Goal: Transaction & Acquisition: Purchase product/service

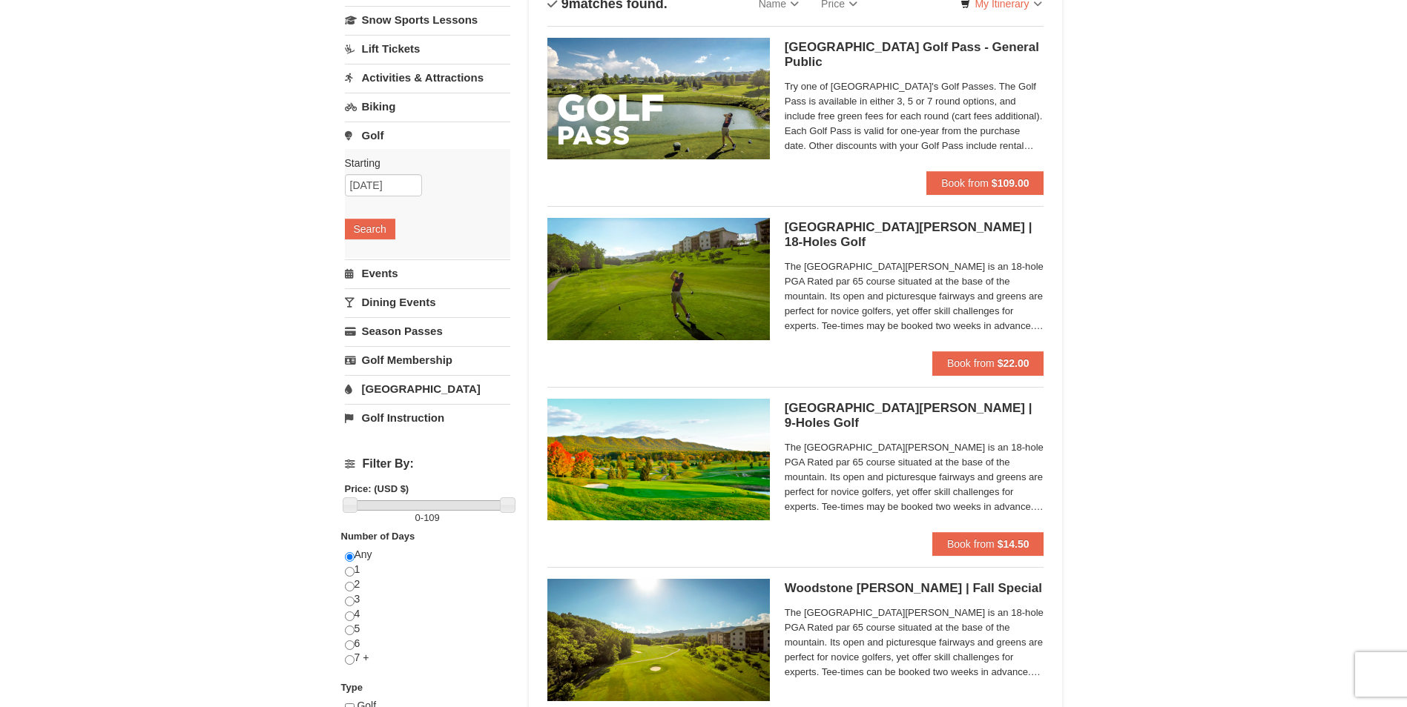
scroll to position [148, 0]
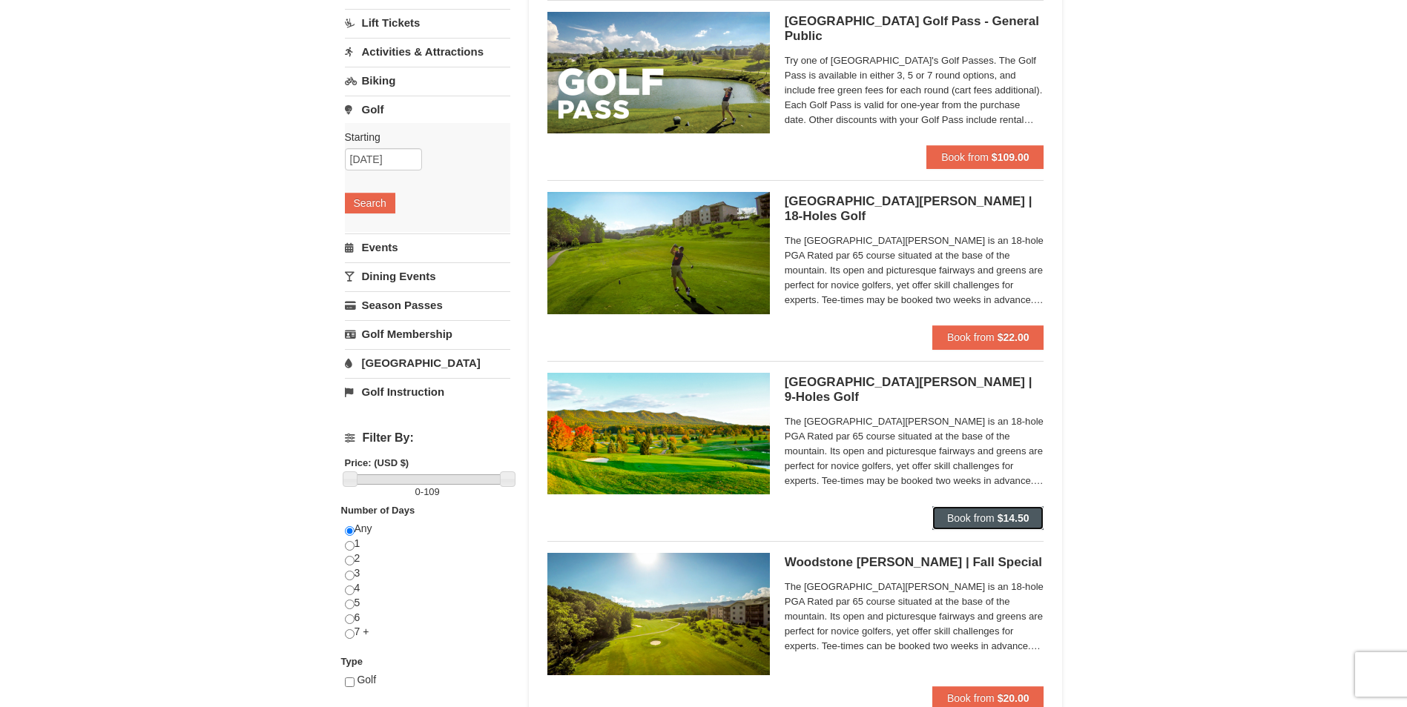
click at [1002, 516] on strong "$14.50" at bounding box center [1013, 518] width 32 height 12
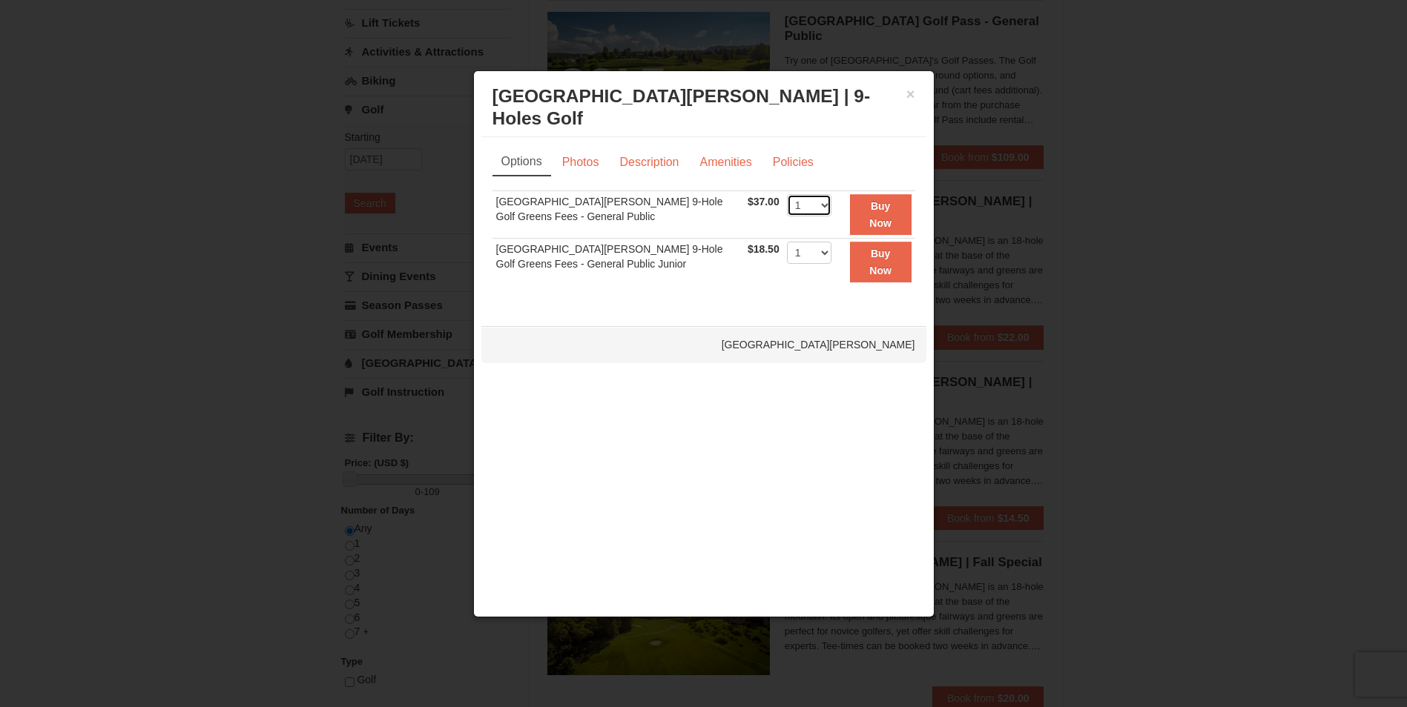
click at [819, 205] on select "1 2 3 4" at bounding box center [809, 205] width 44 height 22
click at [822, 199] on select "1 2 3 4" at bounding box center [809, 205] width 44 height 22
click at [893, 218] on button "Buy Now" at bounding box center [881, 214] width 62 height 41
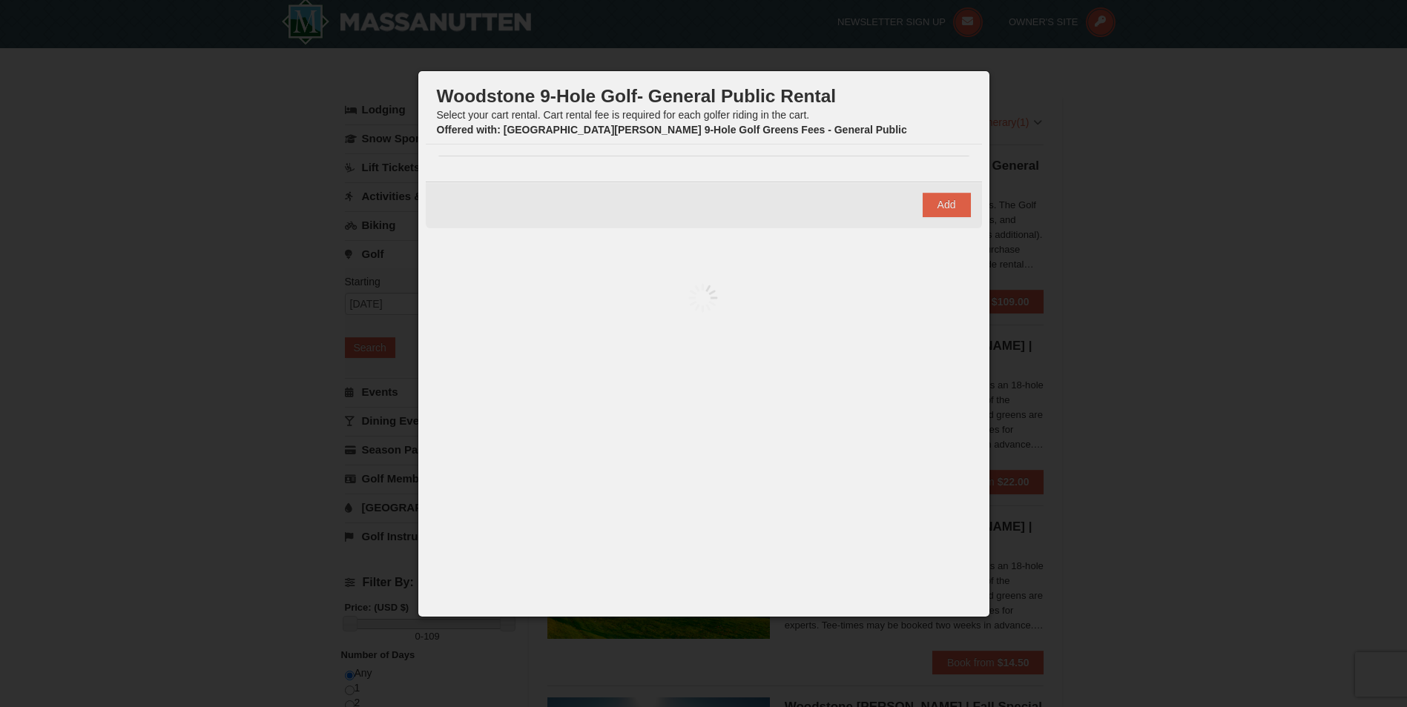
scroll to position [4, 0]
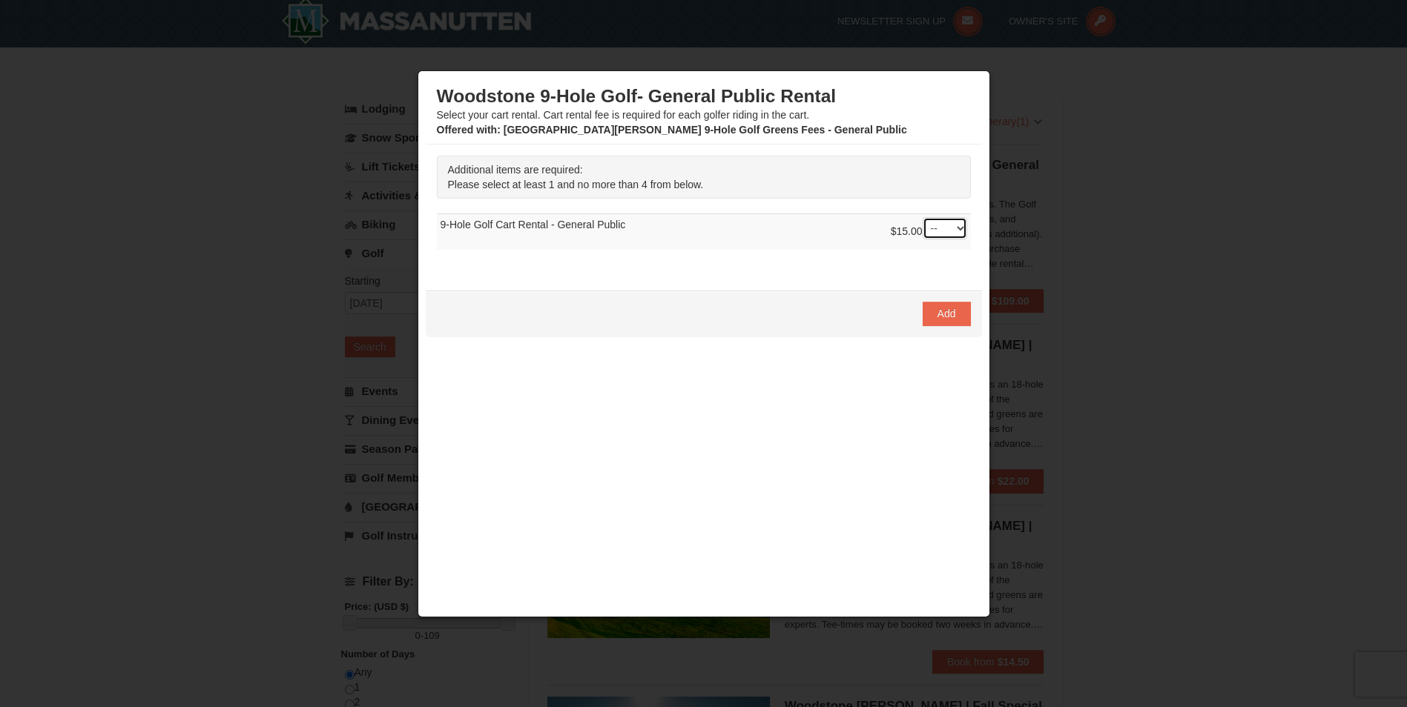
click at [960, 227] on select "-- 01 02 03 04" at bounding box center [944, 228] width 44 height 22
click at [668, 199] on p "Additional items are required: Please select at least 1 and no more than 4 from…" at bounding box center [704, 177] width 534 height 43
click at [955, 227] on select "-- 01 02 03 04" at bounding box center [944, 228] width 44 height 22
select select "1"
click at [922, 217] on select "-- 01 02 03 04" at bounding box center [944, 228] width 44 height 22
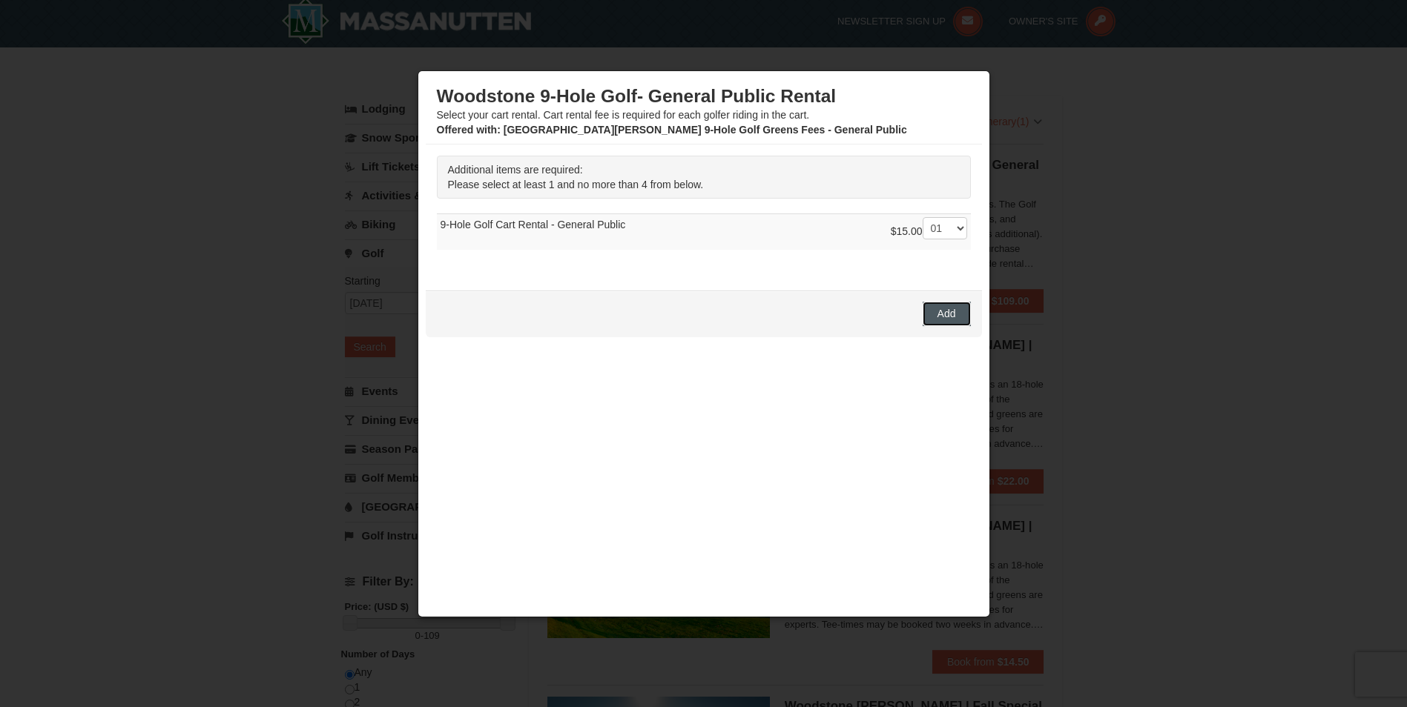
click at [950, 318] on span "Add" at bounding box center [946, 314] width 19 height 12
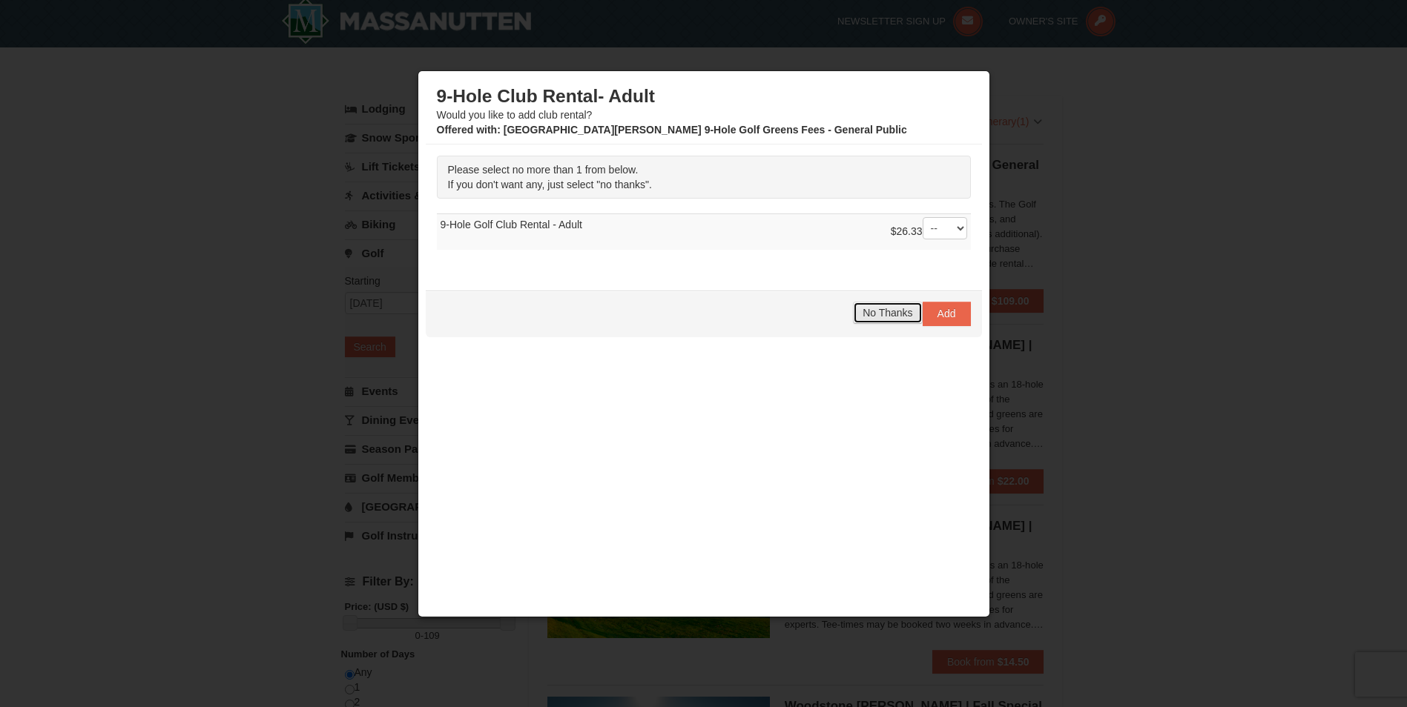
click at [890, 314] on span "No Thanks" at bounding box center [887, 313] width 50 height 12
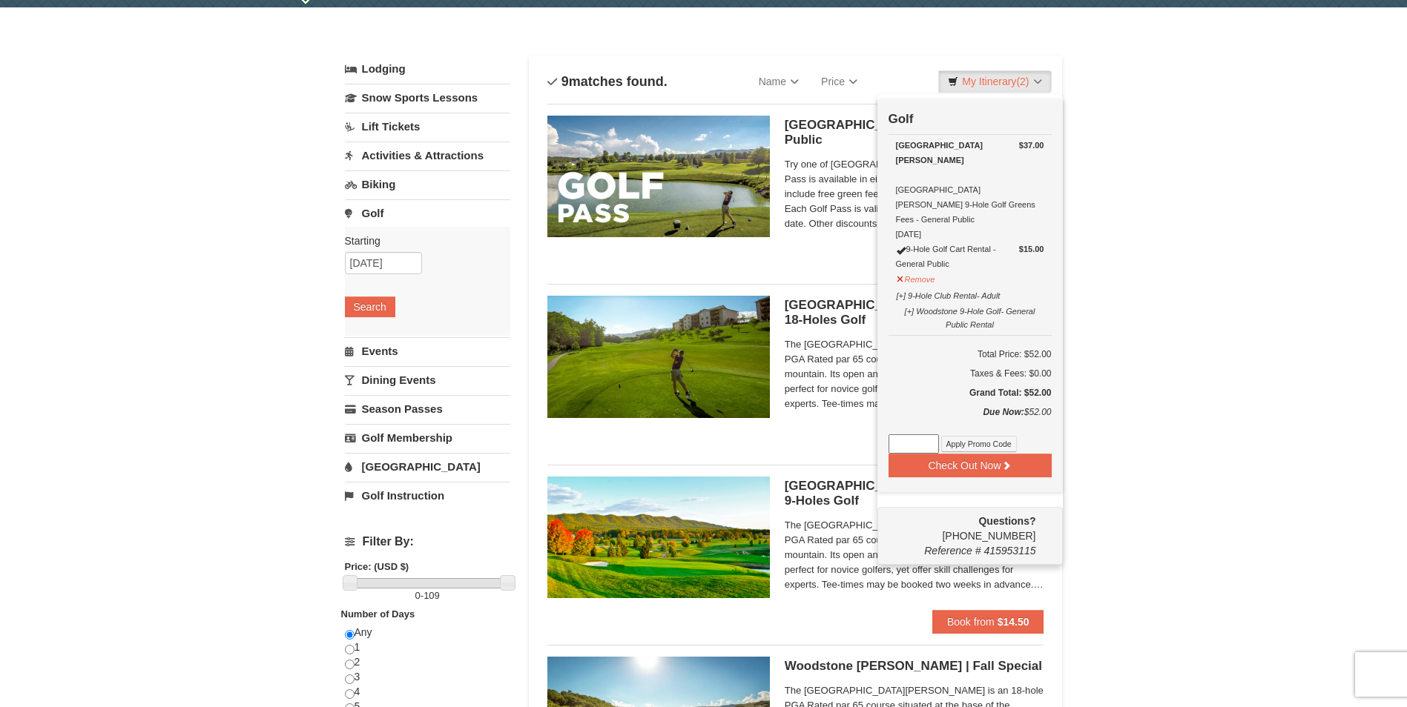
scroll to position [79, 0]
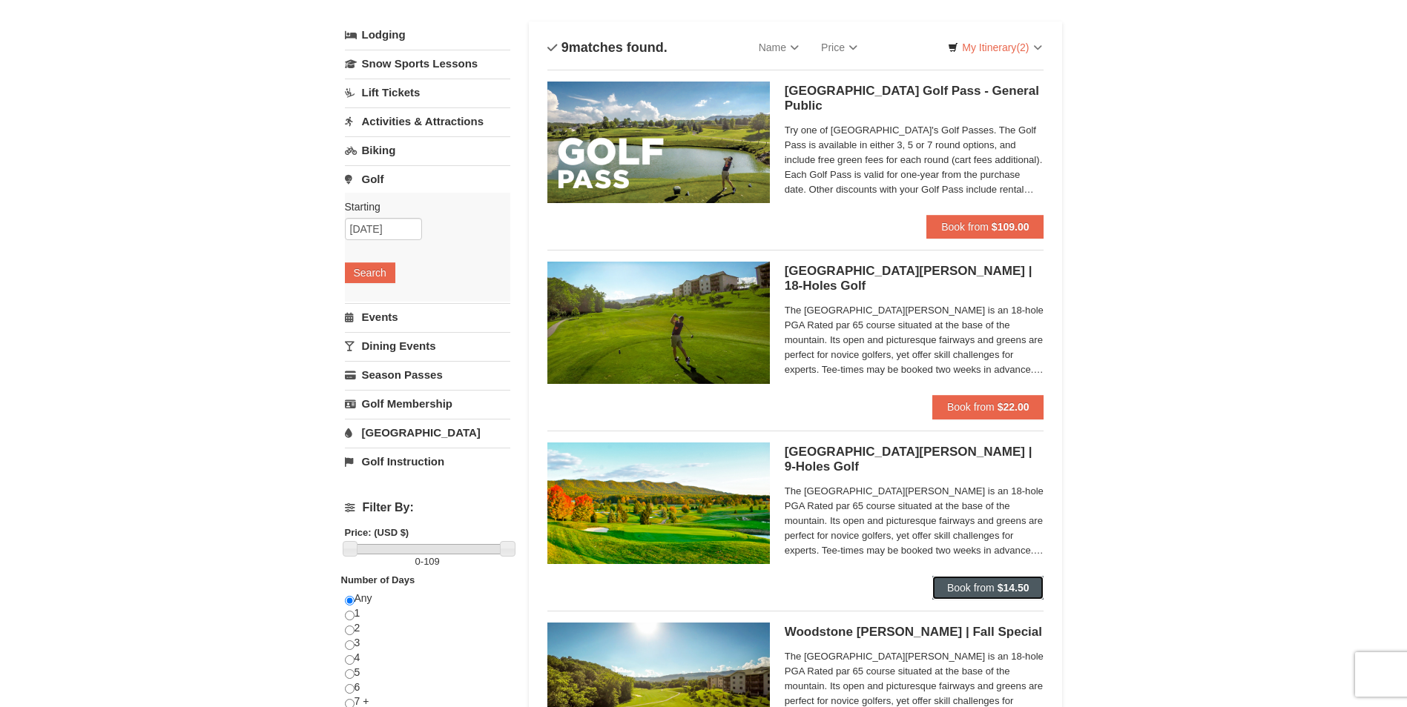
click at [1000, 594] on button "Book from $14.50" at bounding box center [988, 588] width 112 height 24
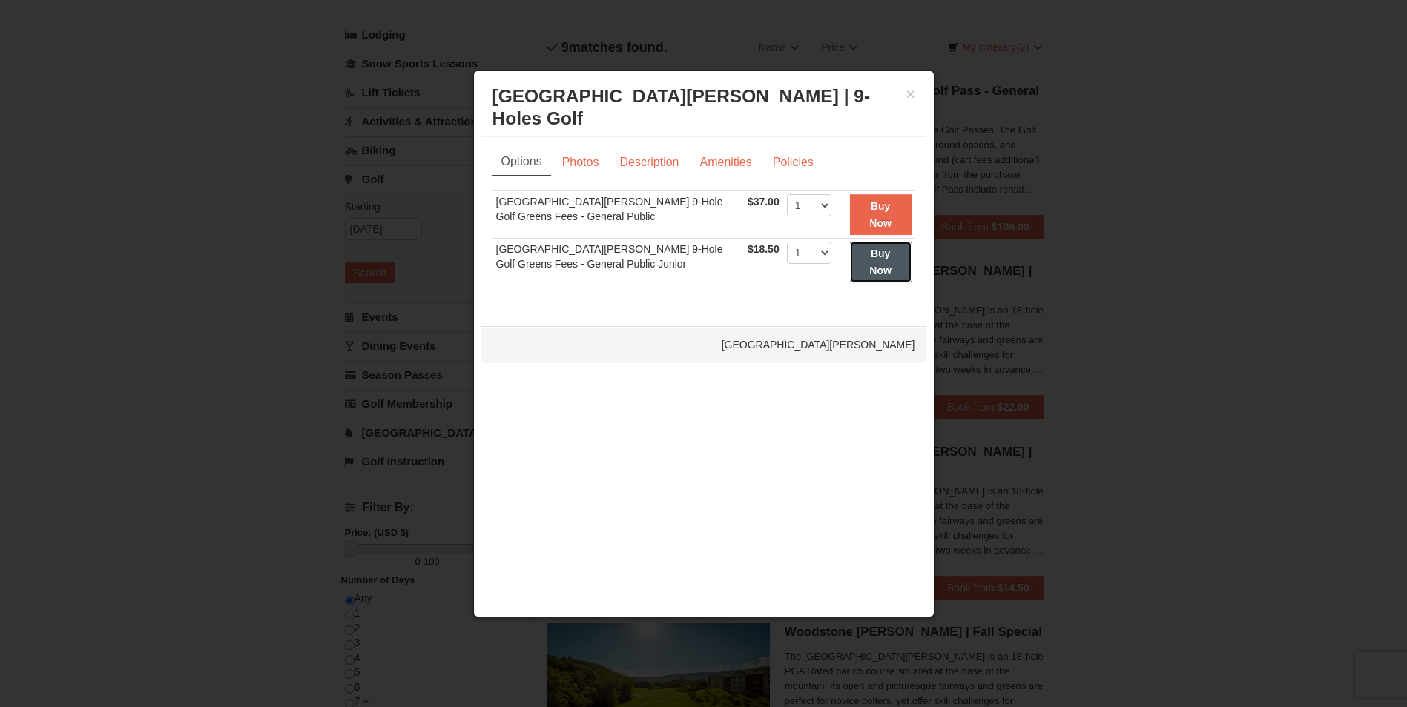
click at [876, 263] on button "Buy Now" at bounding box center [881, 262] width 62 height 41
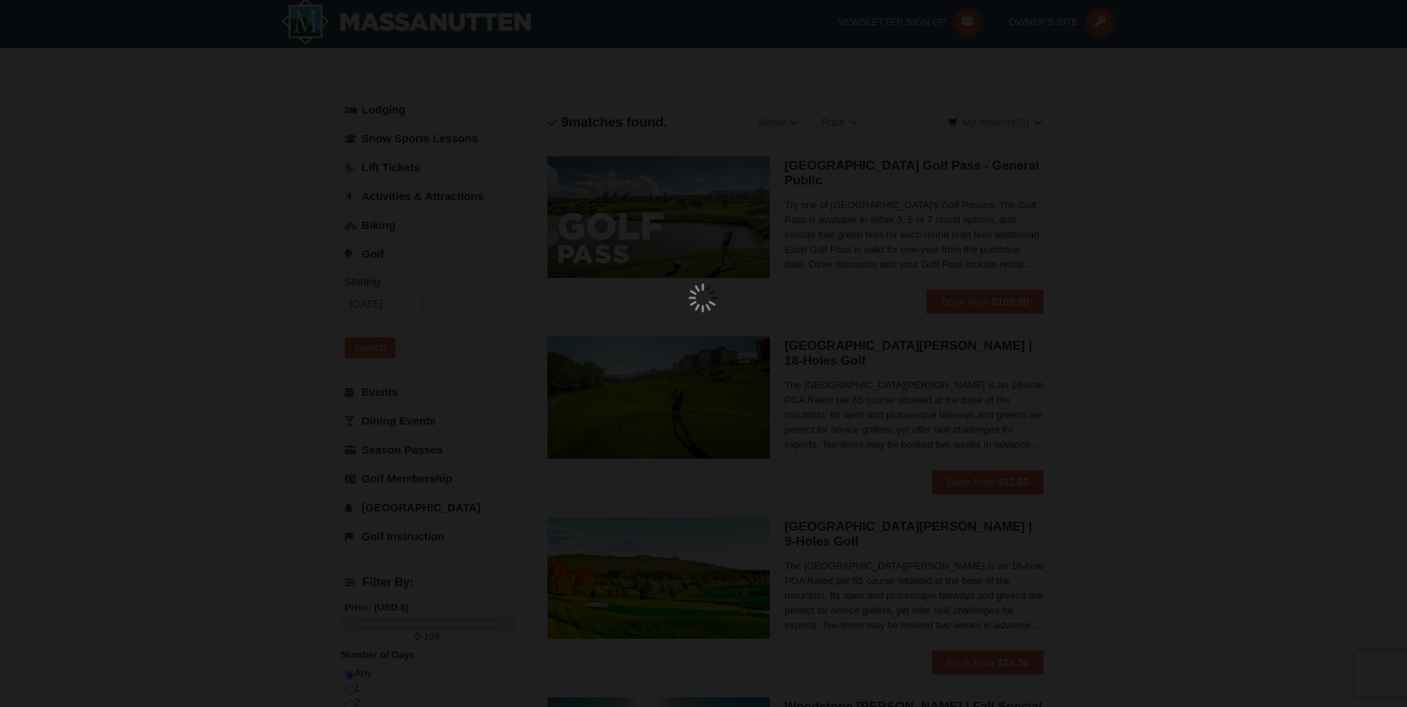
scroll to position [4, 0]
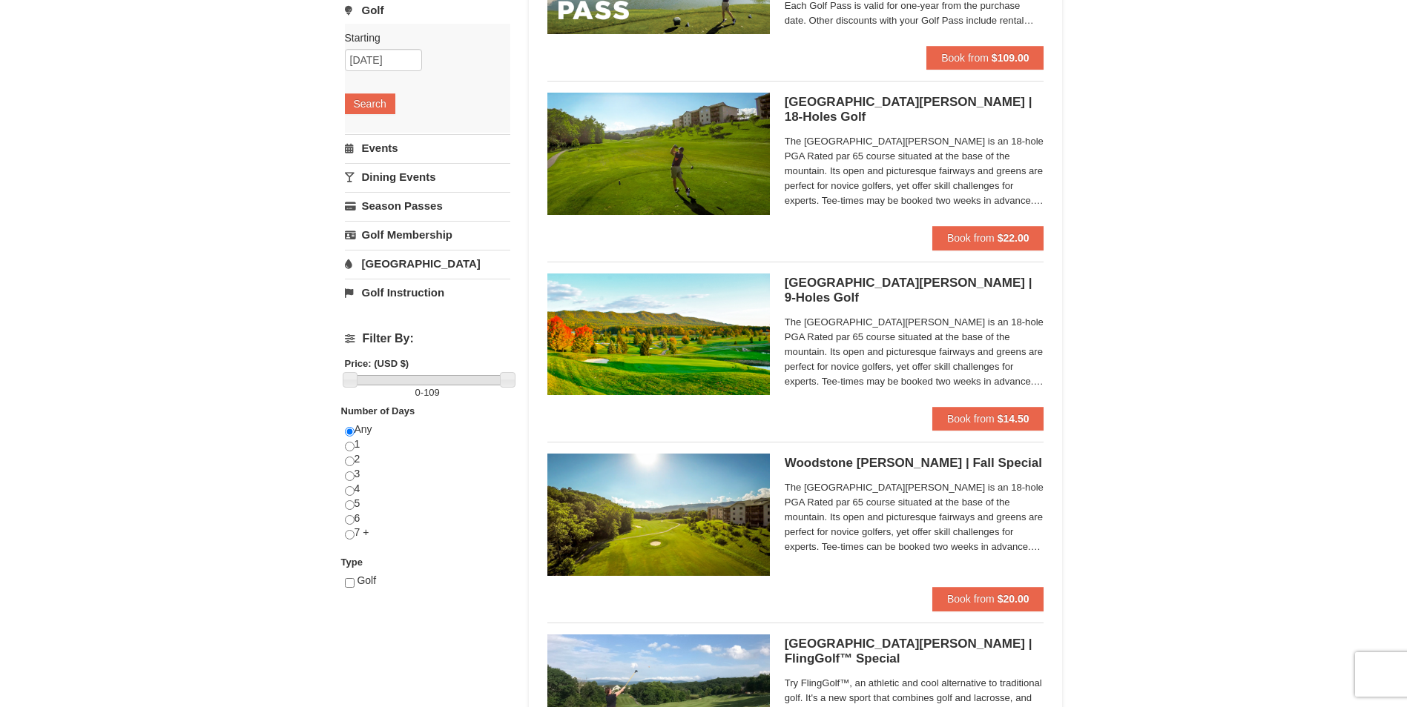
scroll to position [371, 0]
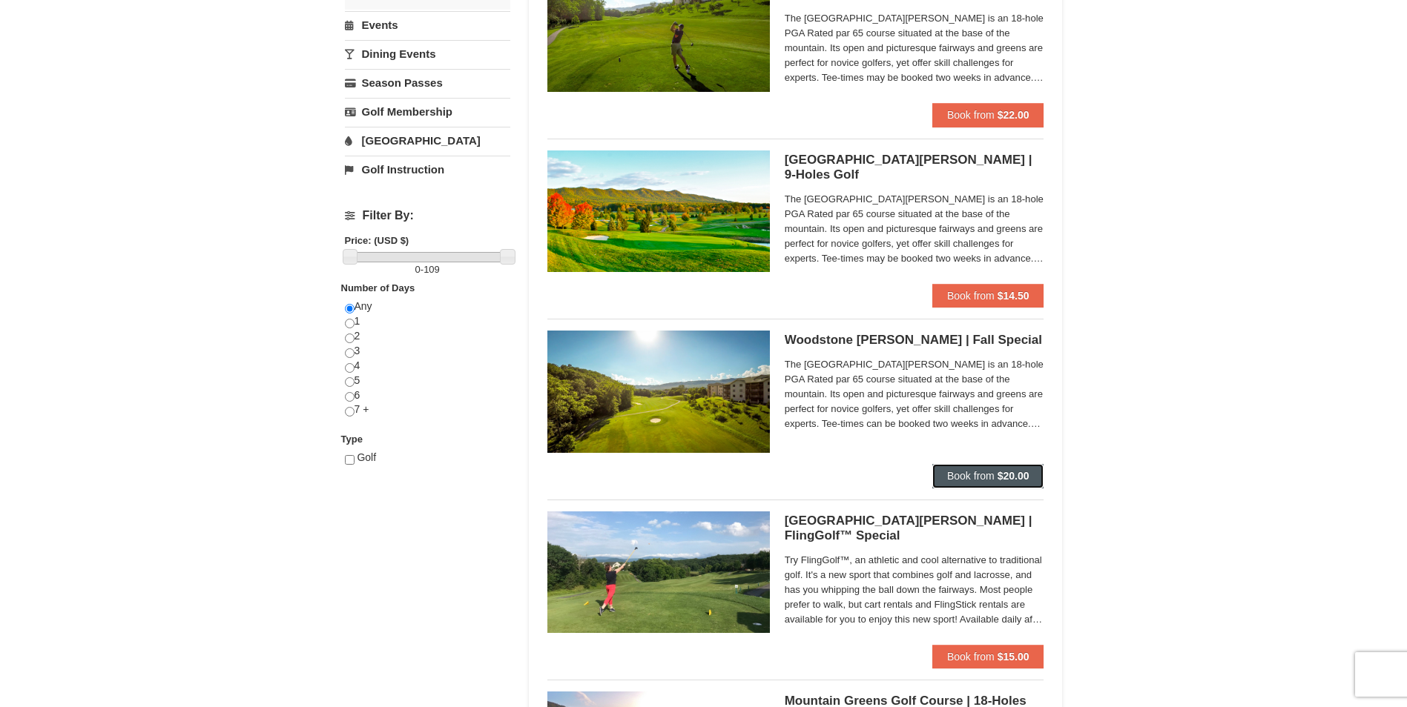
click at [1002, 472] on strong "$20.00" at bounding box center [1013, 476] width 32 height 12
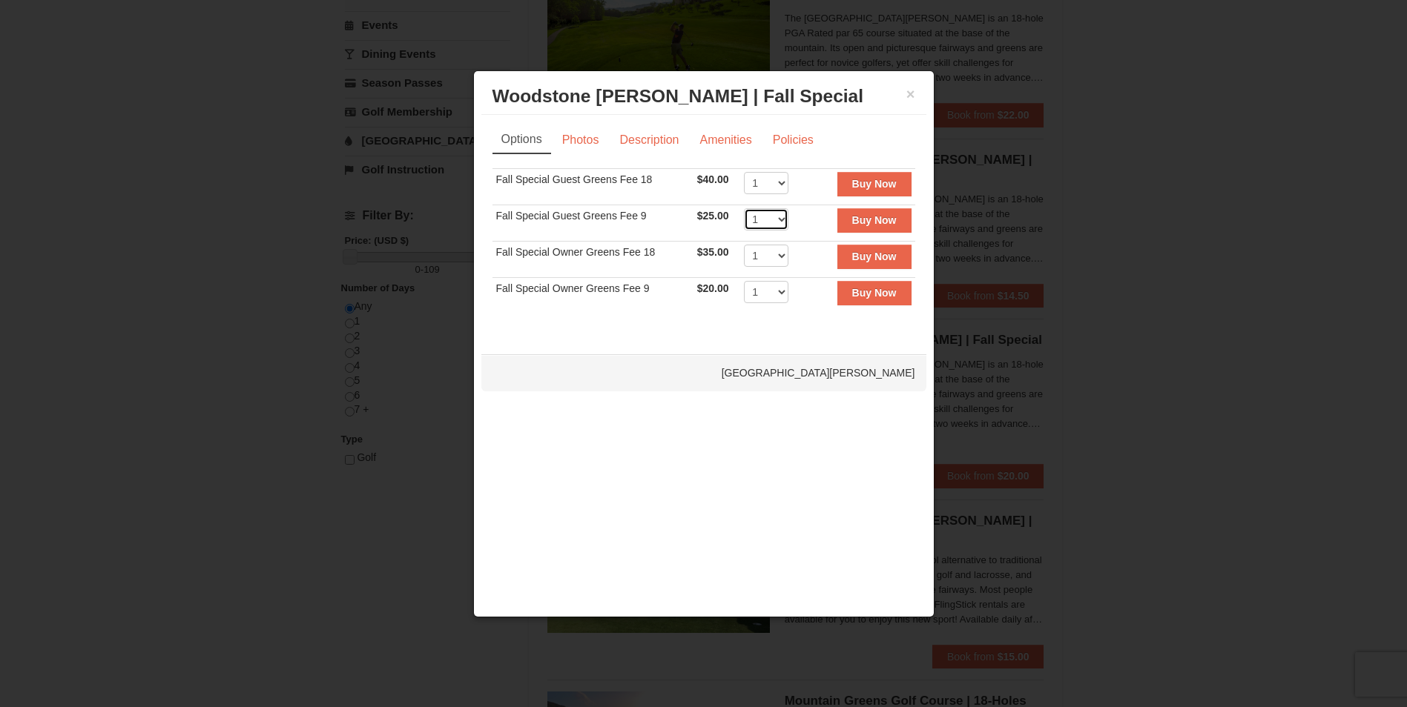
click at [775, 212] on select "1 2 3 4 5 6 7 8 9 10 11 12 13 14 15 16 17 18 19 20" at bounding box center [766, 219] width 44 height 22
select select "2"
click at [744, 208] on select "1 2 3 4 5 6 7 8 9 10 11 12 13 14 15 16 17 18 19 20" at bounding box center [766, 219] width 44 height 22
click at [854, 222] on strong "Buy Now" at bounding box center [874, 220] width 44 height 12
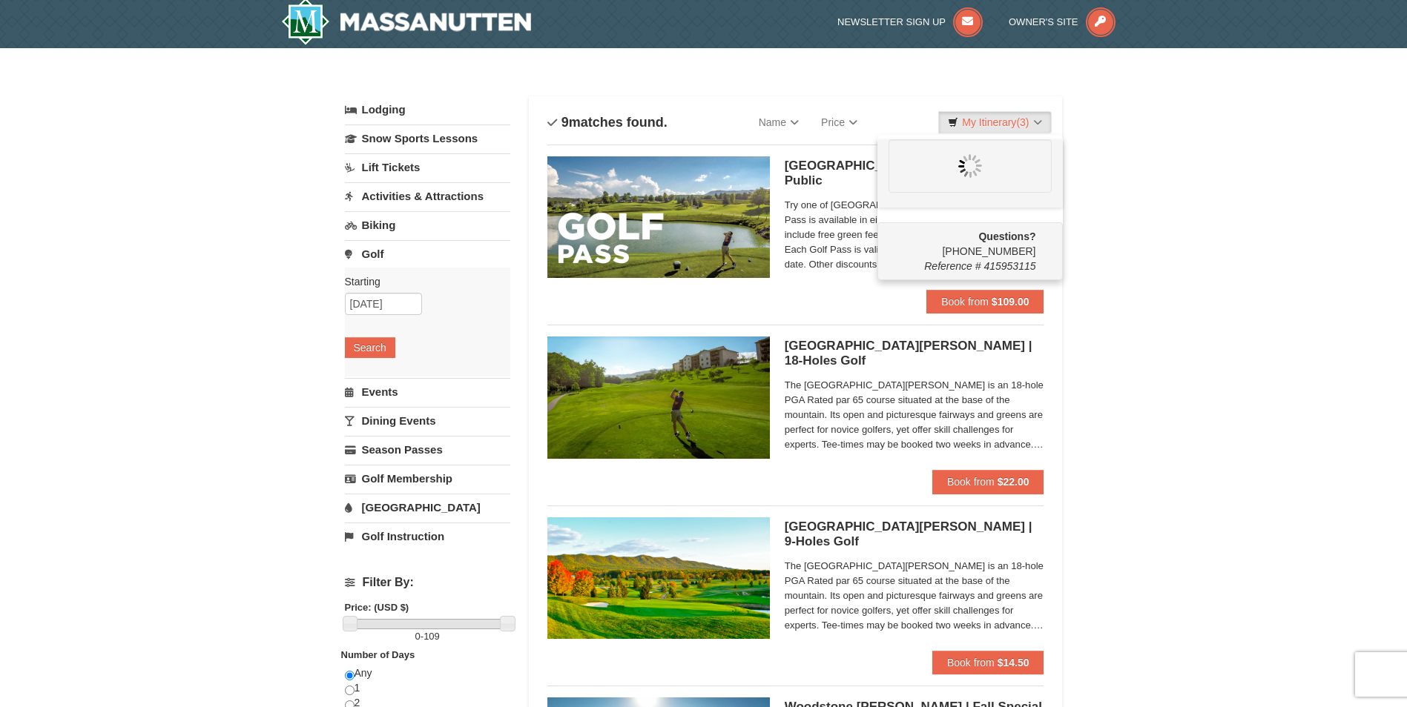
scroll to position [0, 0]
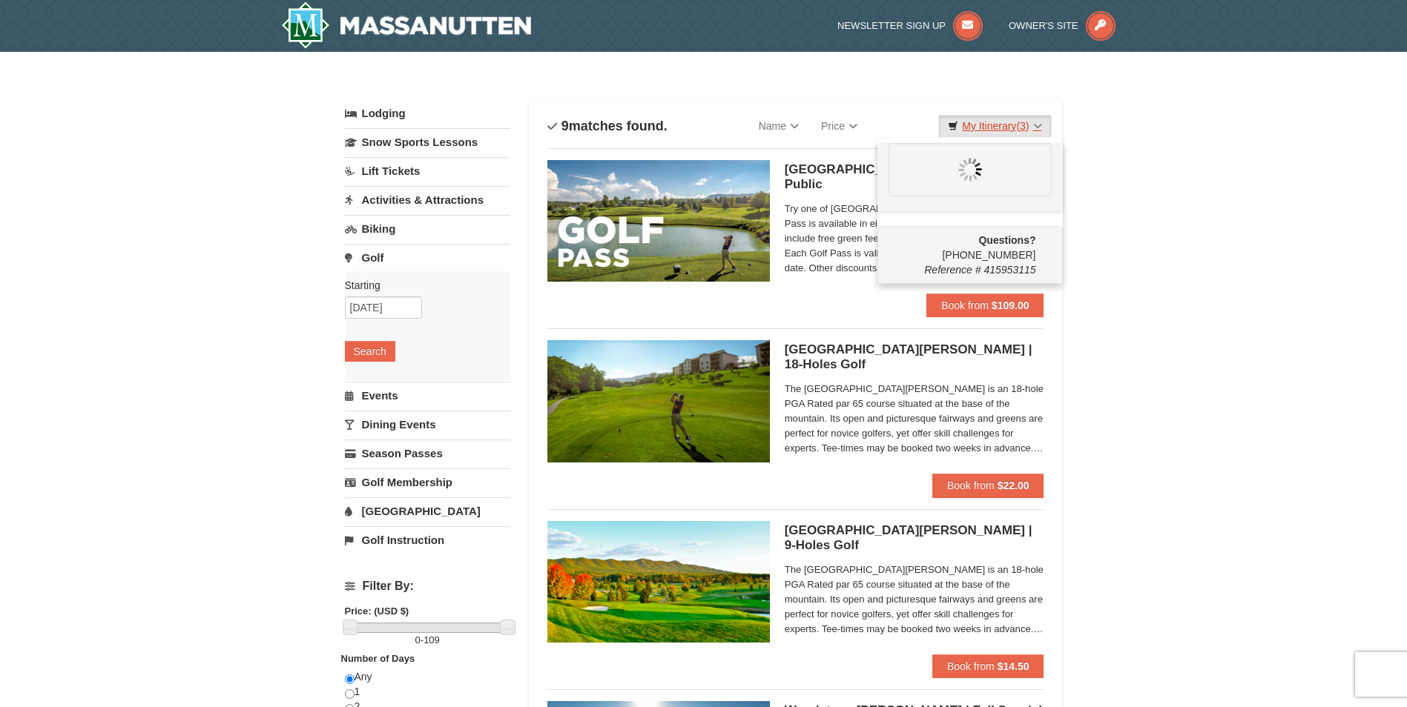
click at [1014, 127] on link "My Itinerary (3)" at bounding box center [994, 126] width 113 height 22
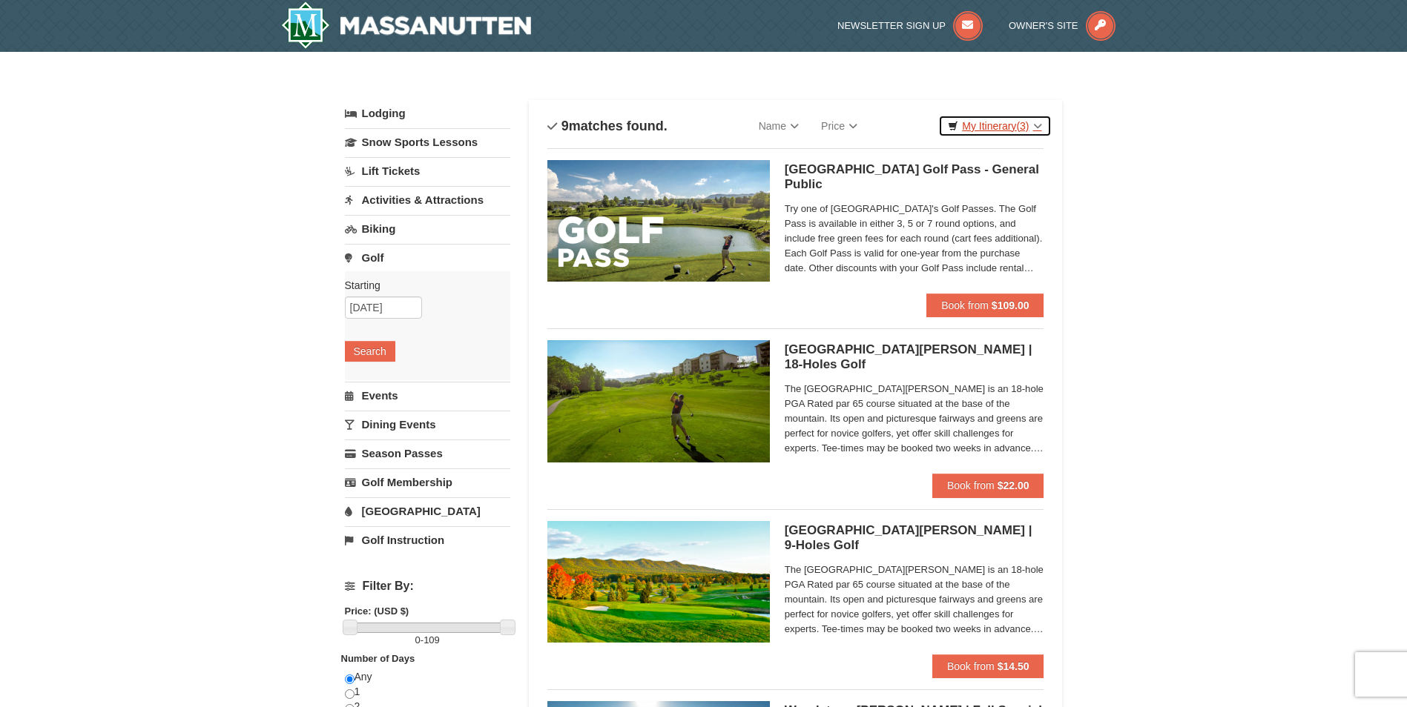
click at [1002, 127] on link "My Itinerary (3)" at bounding box center [994, 126] width 113 height 22
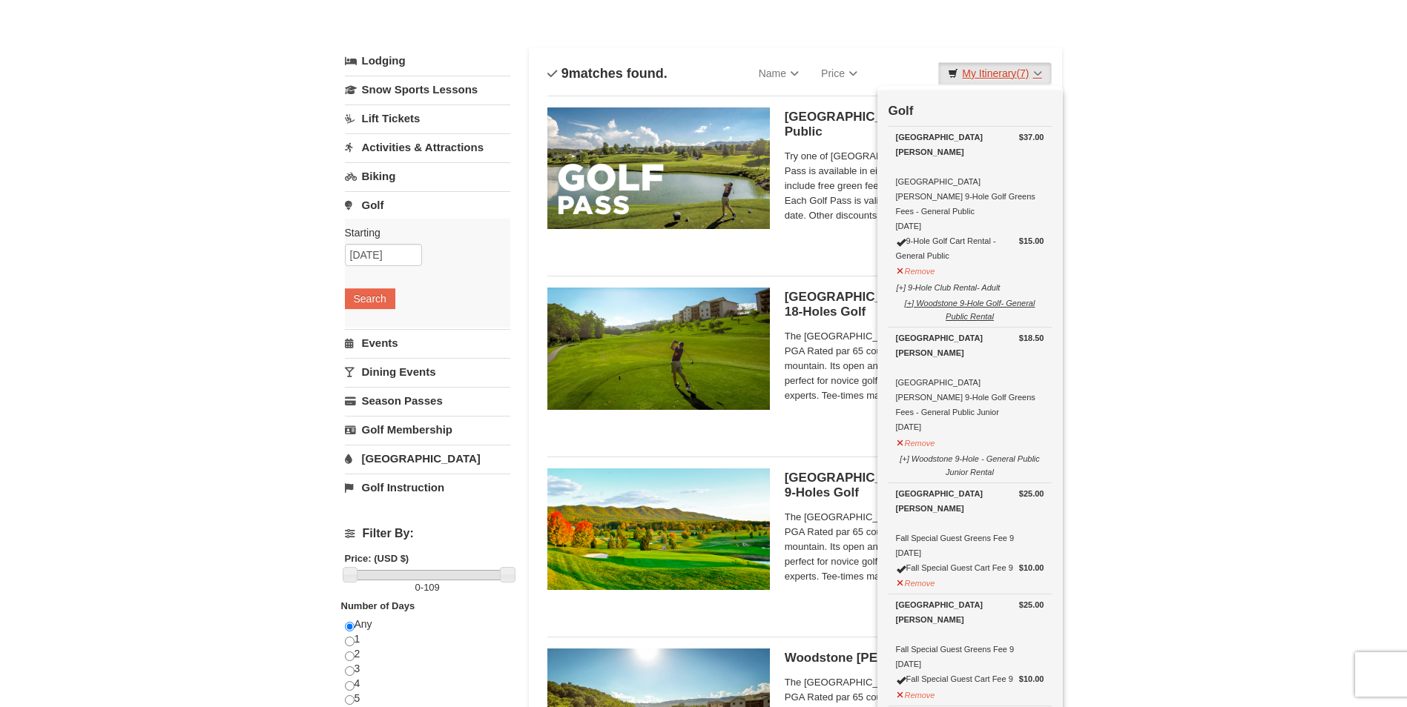
scroll to position [79, 0]
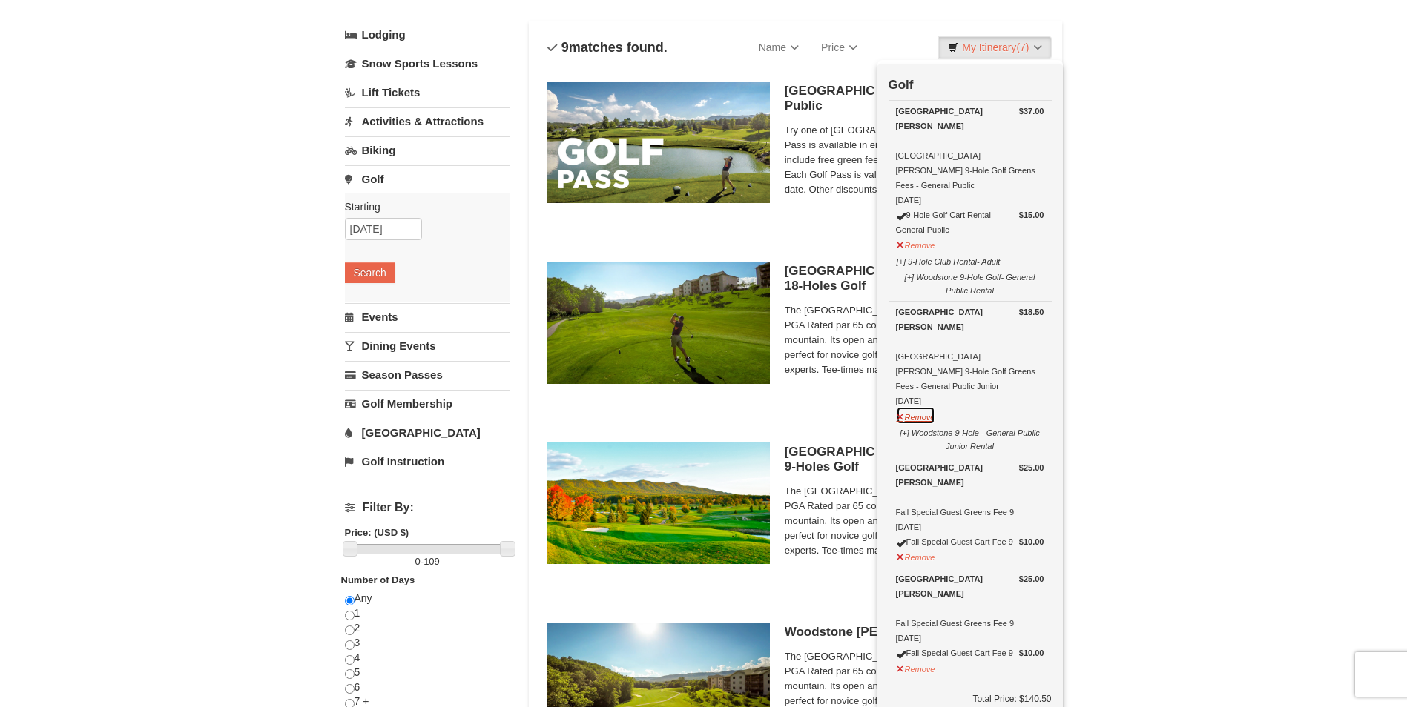
click at [931, 406] on button "Remove" at bounding box center [916, 415] width 40 height 19
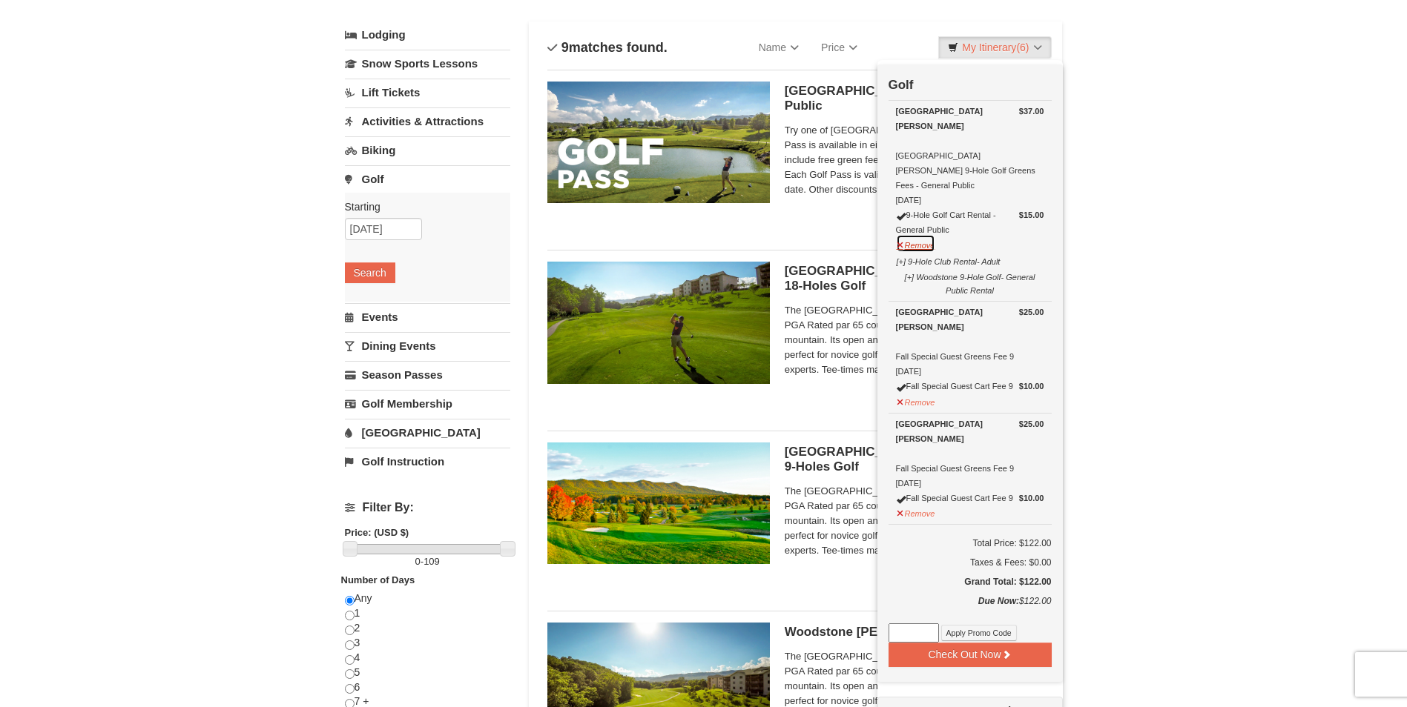
click at [922, 234] on button "Remove" at bounding box center [916, 243] width 40 height 19
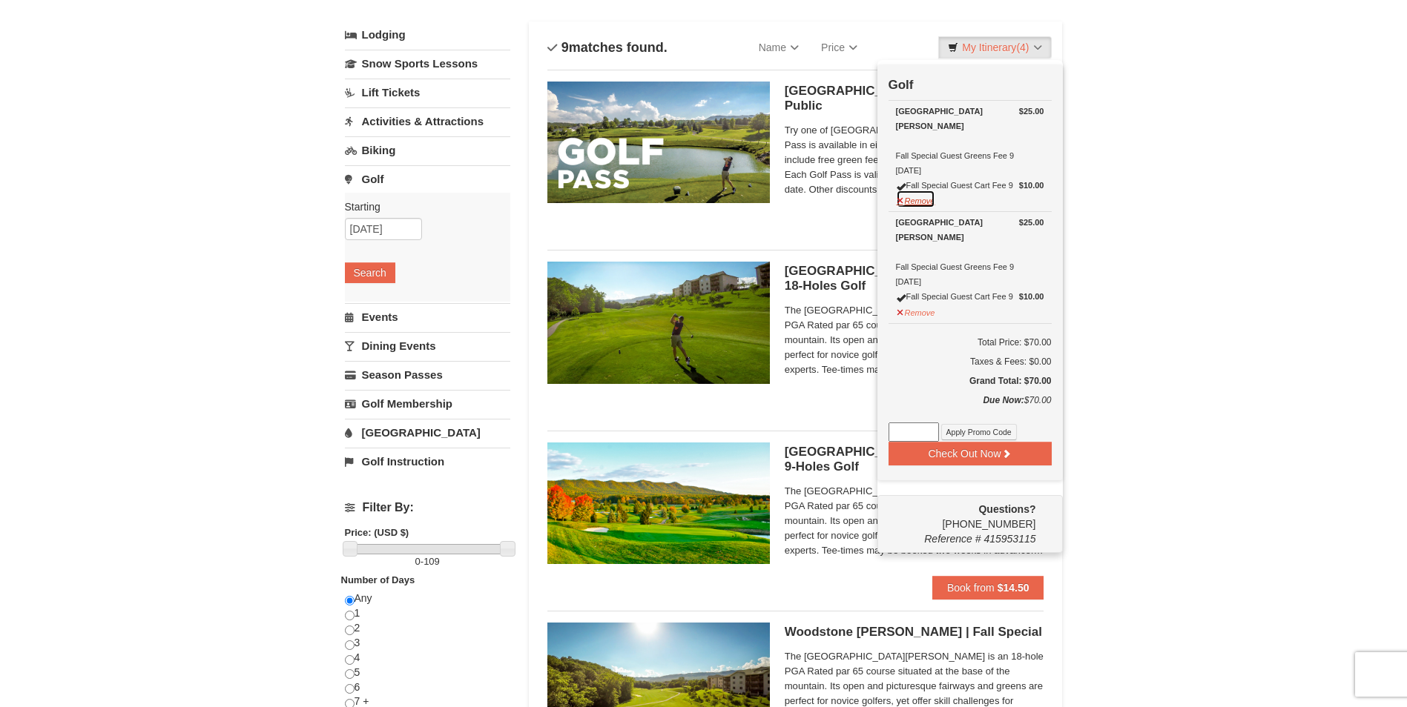
click at [933, 201] on button "Remove" at bounding box center [916, 199] width 40 height 19
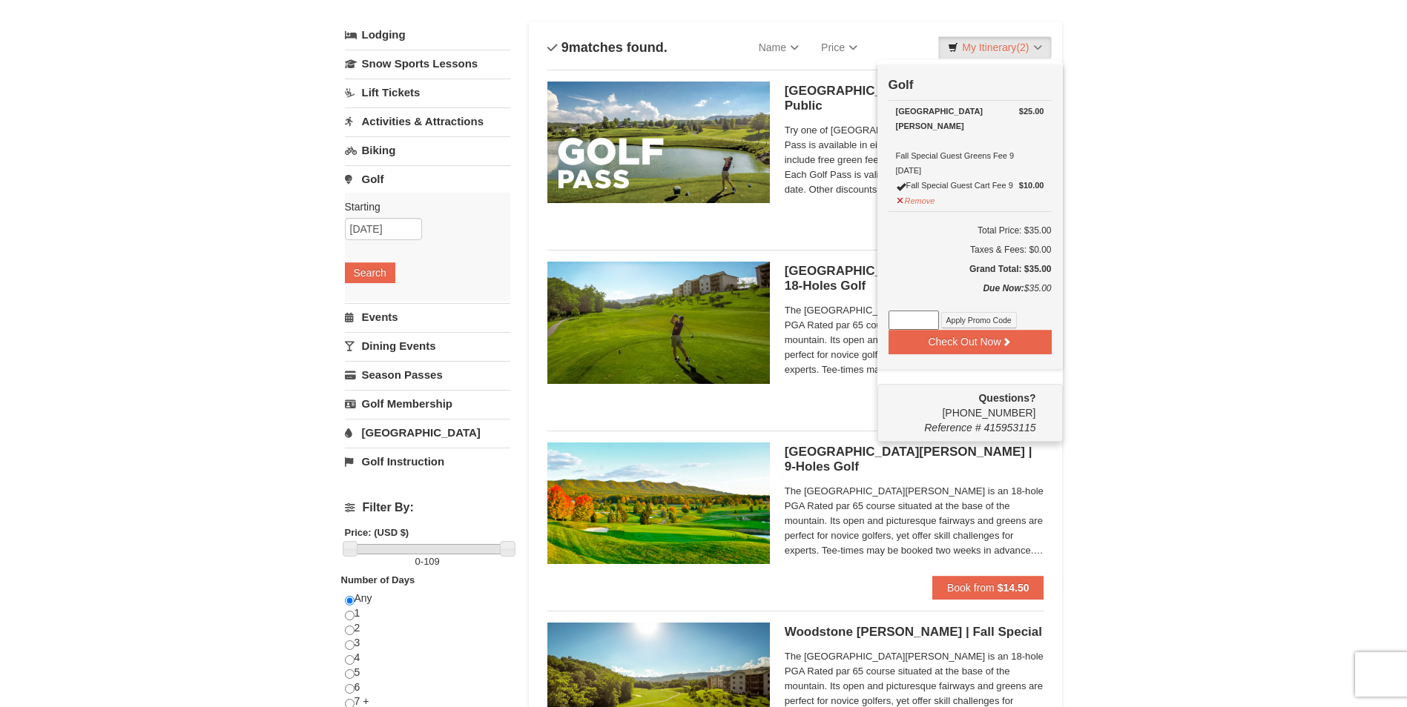
click at [928, 277] on h5 "Grand Total: $35.00" at bounding box center [969, 269] width 163 height 15
click at [912, 202] on button "Remove" at bounding box center [916, 199] width 40 height 19
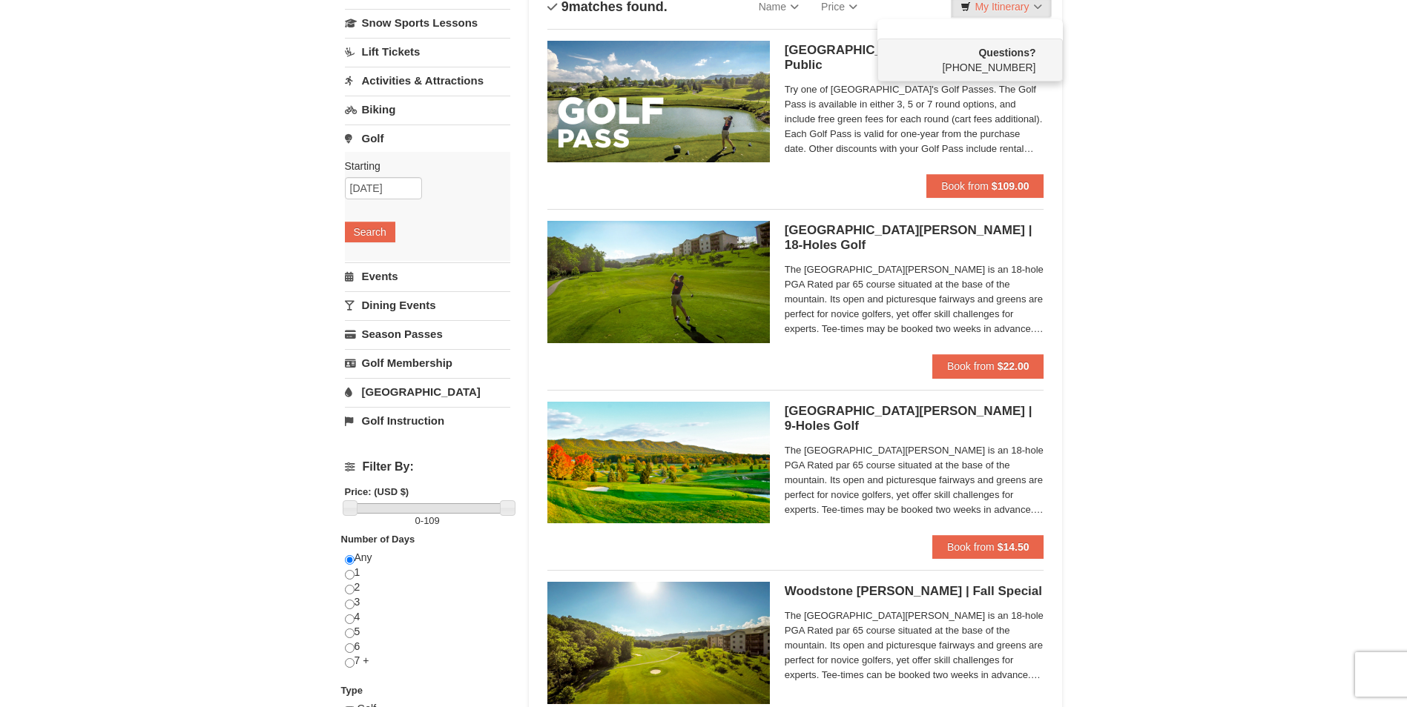
scroll to position [153, 0]
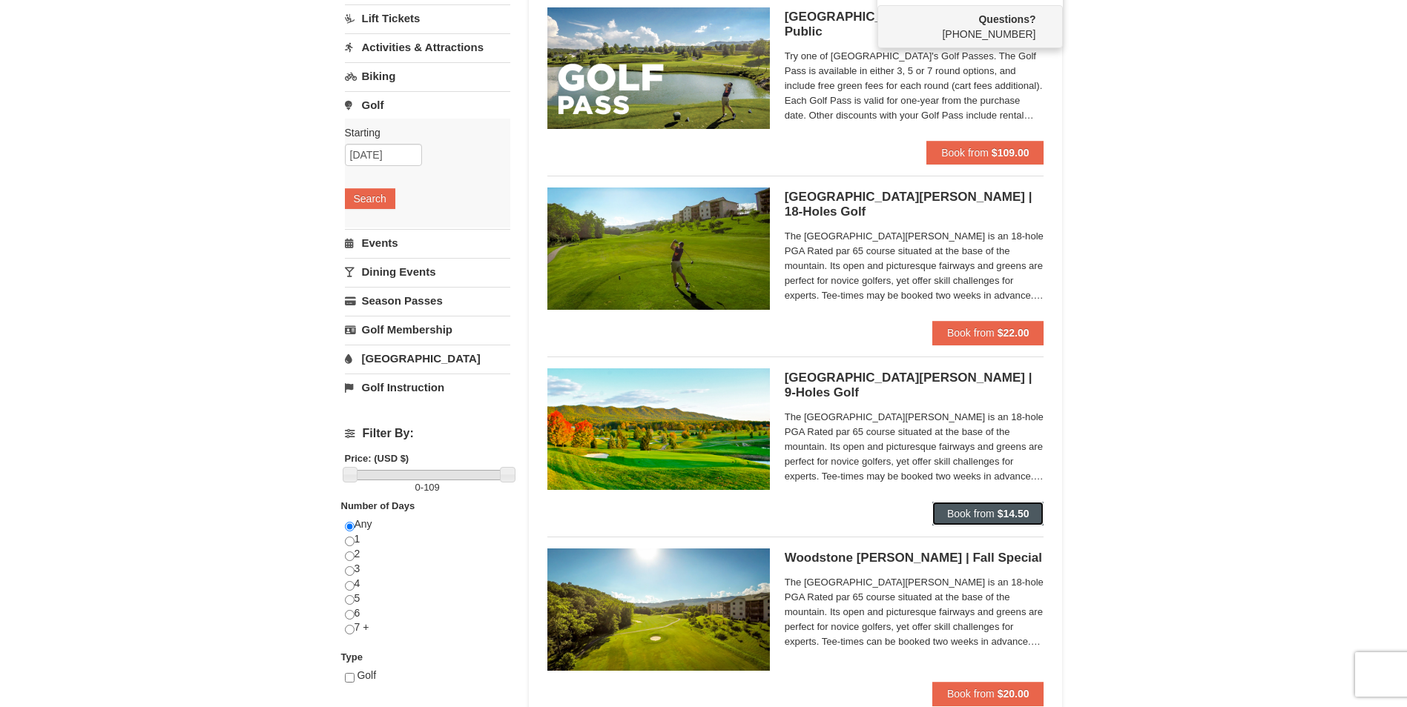
click at [1037, 517] on button "Book from $14.50" at bounding box center [988, 514] width 112 height 24
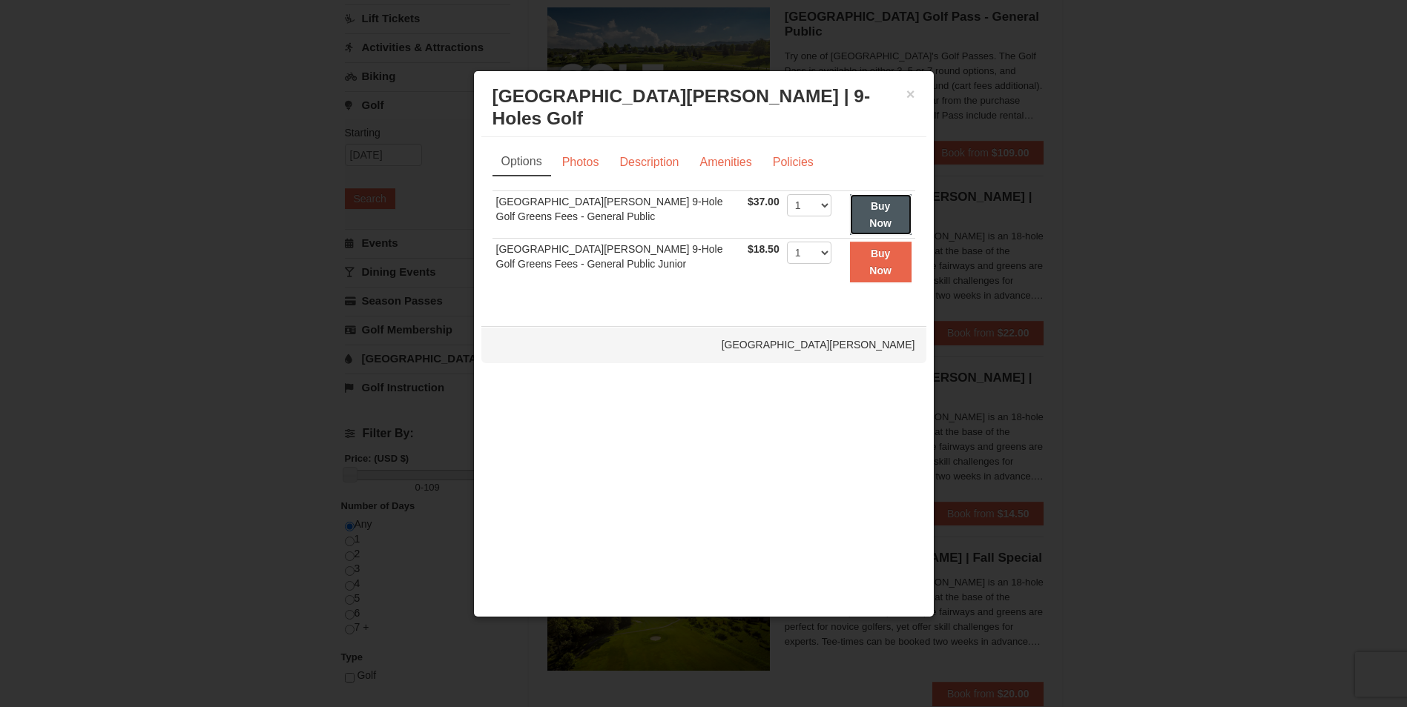
click at [888, 216] on button "Buy Now" at bounding box center [881, 214] width 62 height 41
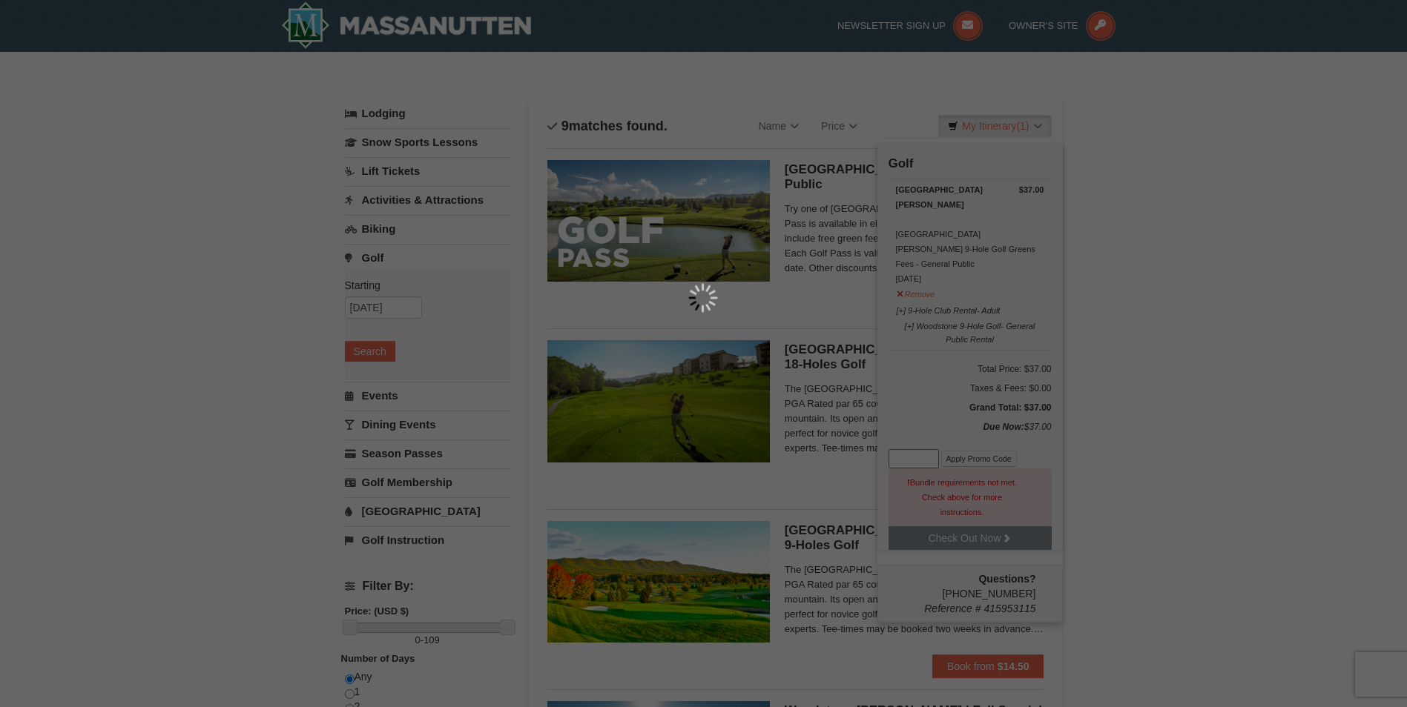
scroll to position [4, 0]
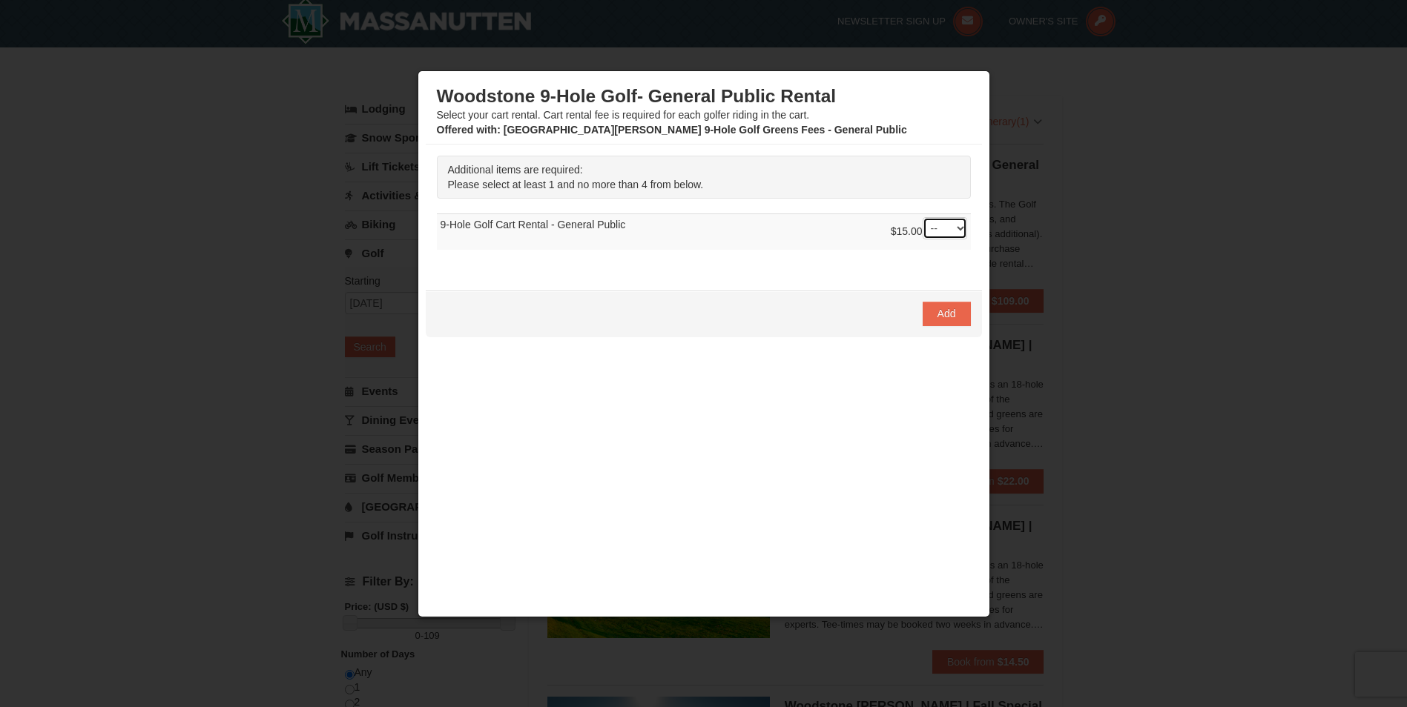
click at [962, 231] on select "-- 01 02 03 04" at bounding box center [944, 228] width 44 height 22
select select "1"
click at [922, 217] on select "-- 01 02 03 04" at bounding box center [944, 228] width 44 height 22
click at [965, 314] on button "Add" at bounding box center [946, 314] width 48 height 24
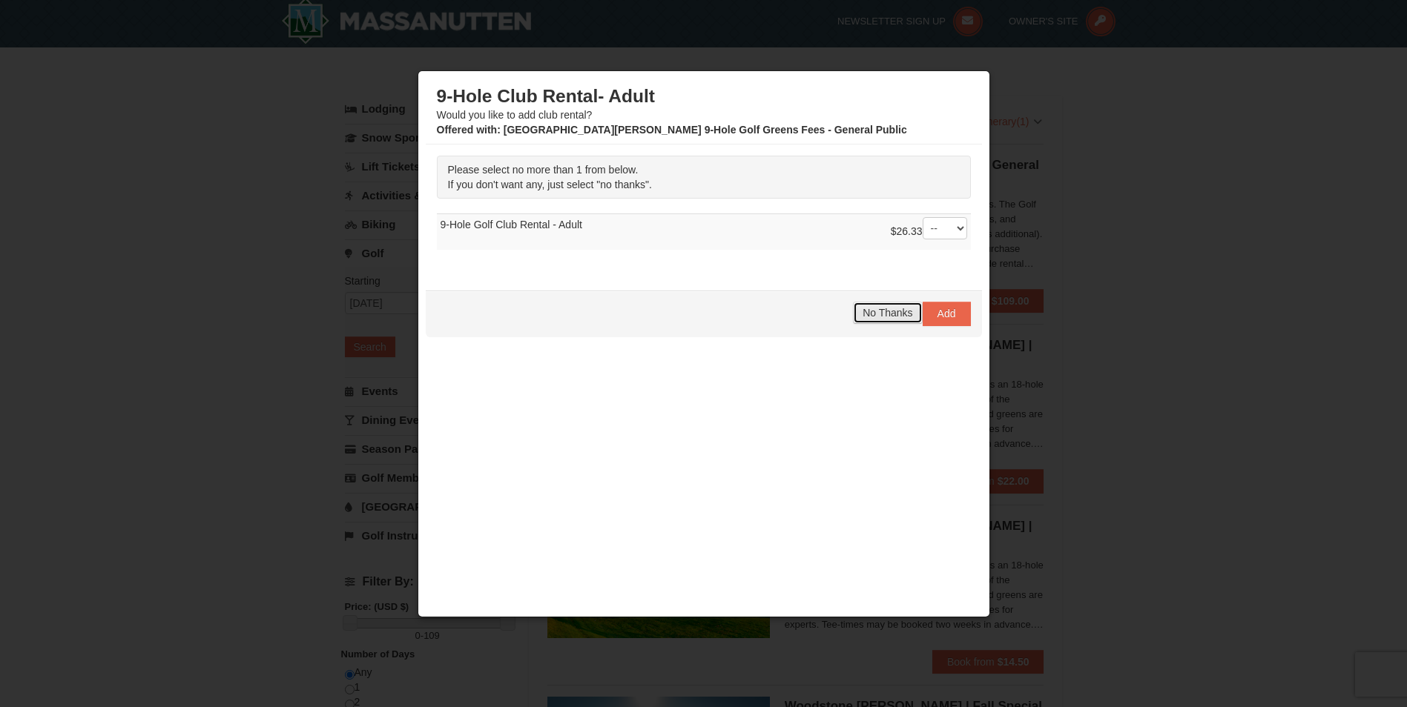
click at [882, 314] on span "No Thanks" at bounding box center [887, 313] width 50 height 12
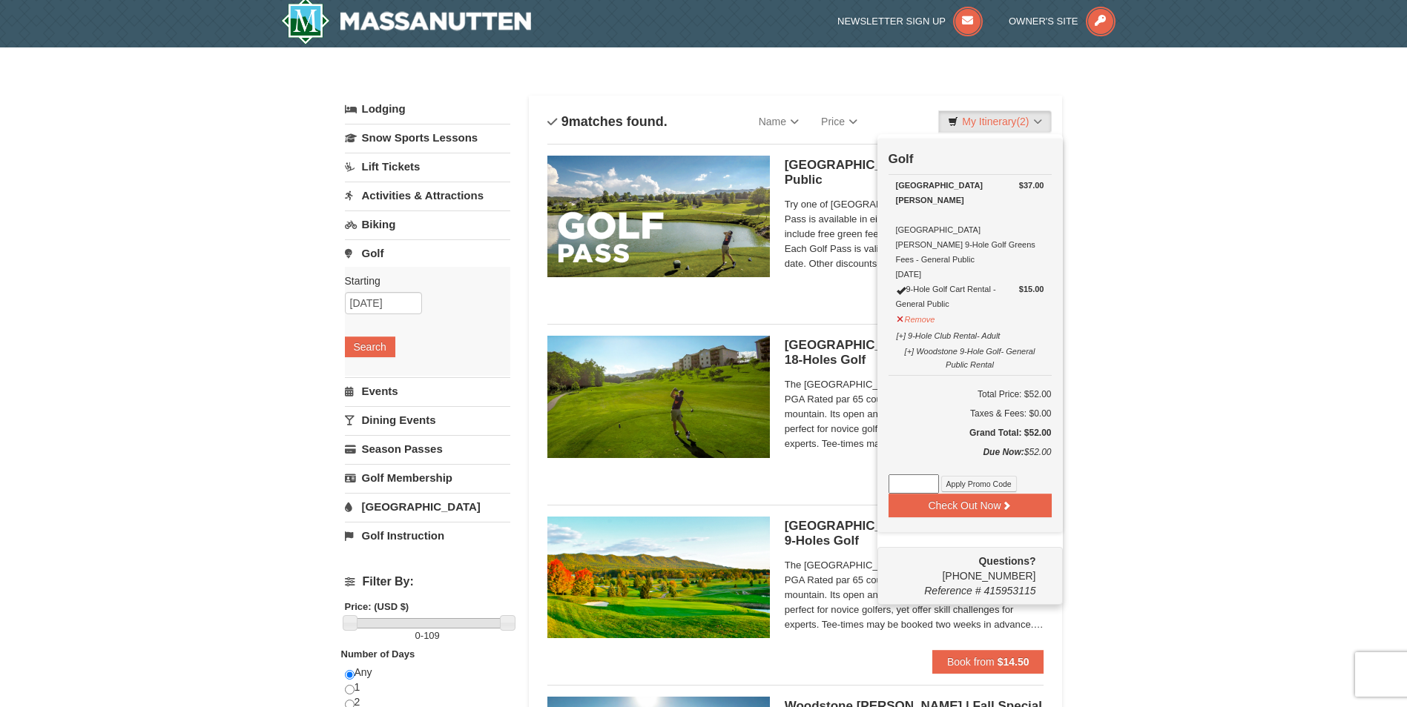
scroll to position [79, 0]
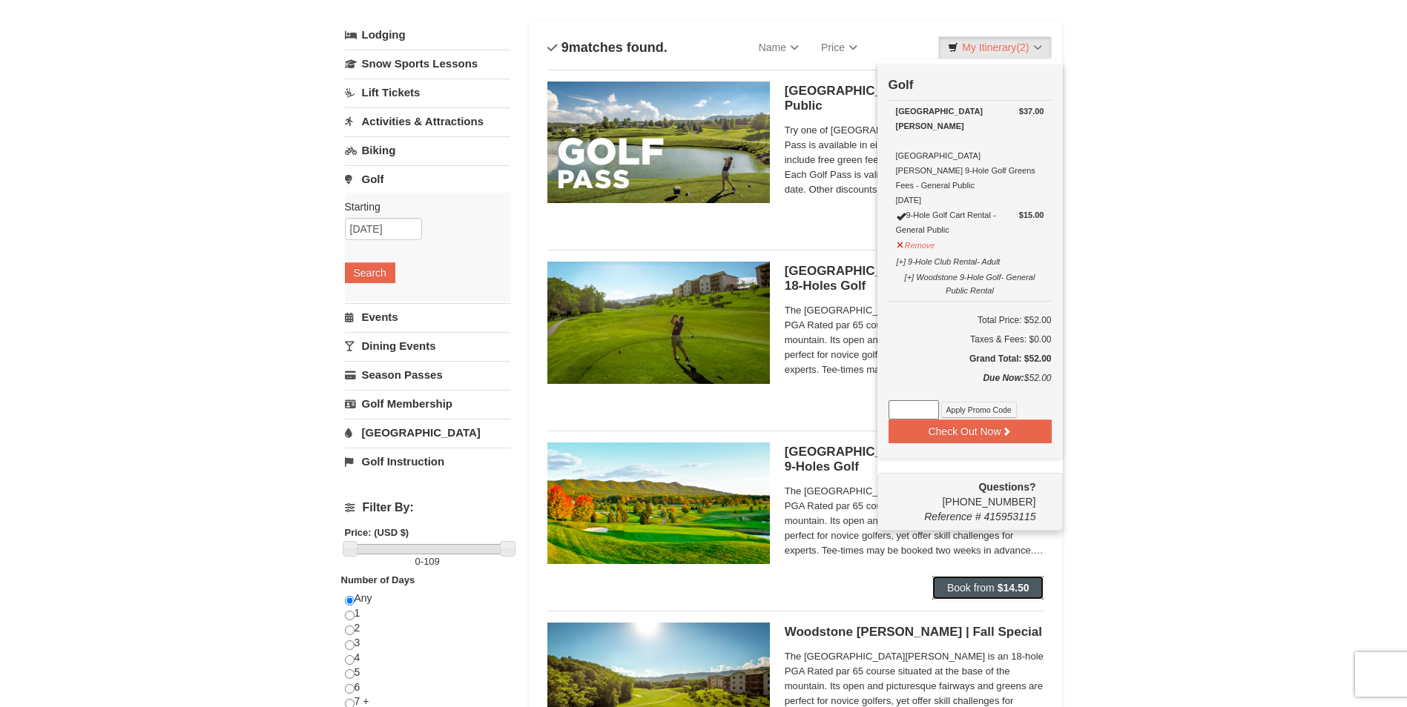
click at [1013, 582] on strong "$14.50" at bounding box center [1013, 588] width 32 height 12
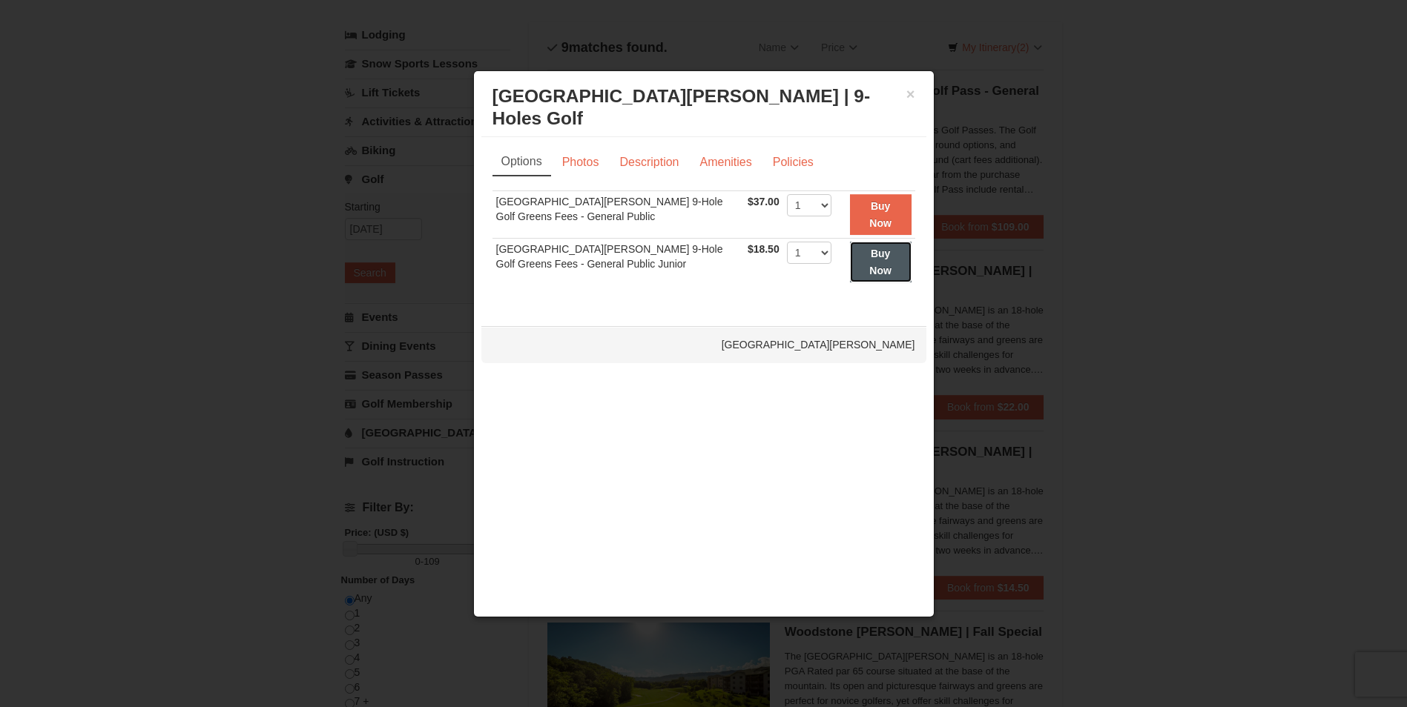
click at [874, 270] on strong "Buy Now" at bounding box center [880, 262] width 22 height 28
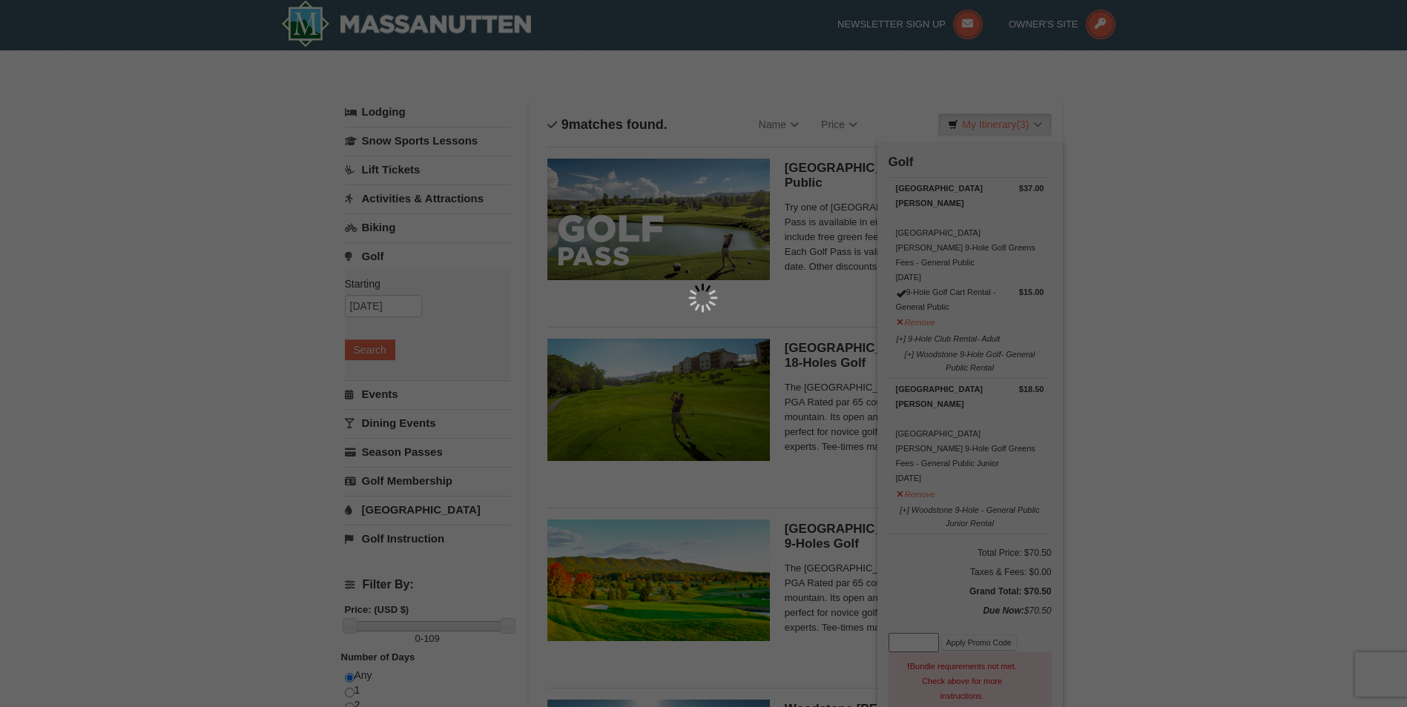
scroll to position [4, 0]
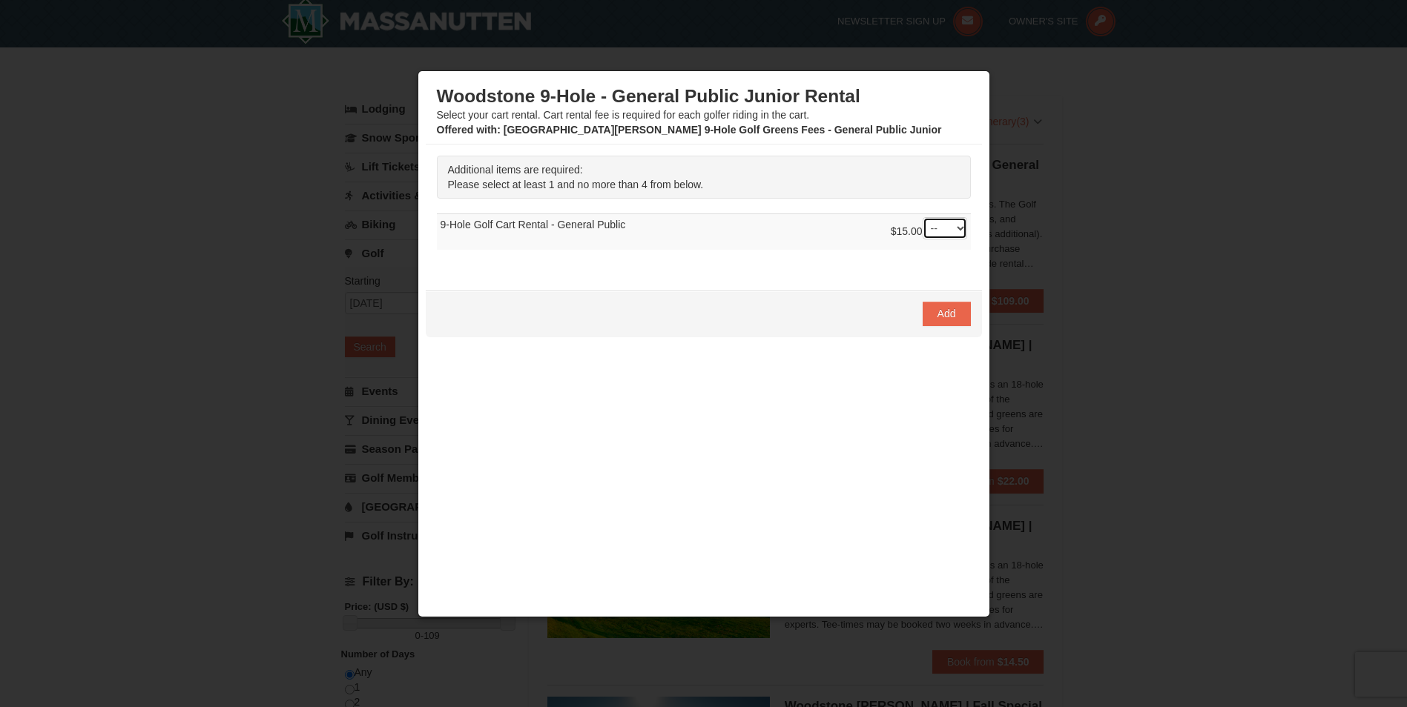
click at [944, 234] on select "-- 01 02 03 04" at bounding box center [944, 228] width 44 height 22
select select "1"
click at [922, 217] on select "-- 01 02 03 04" at bounding box center [944, 228] width 44 height 22
click at [957, 316] on button "Add" at bounding box center [946, 314] width 48 height 24
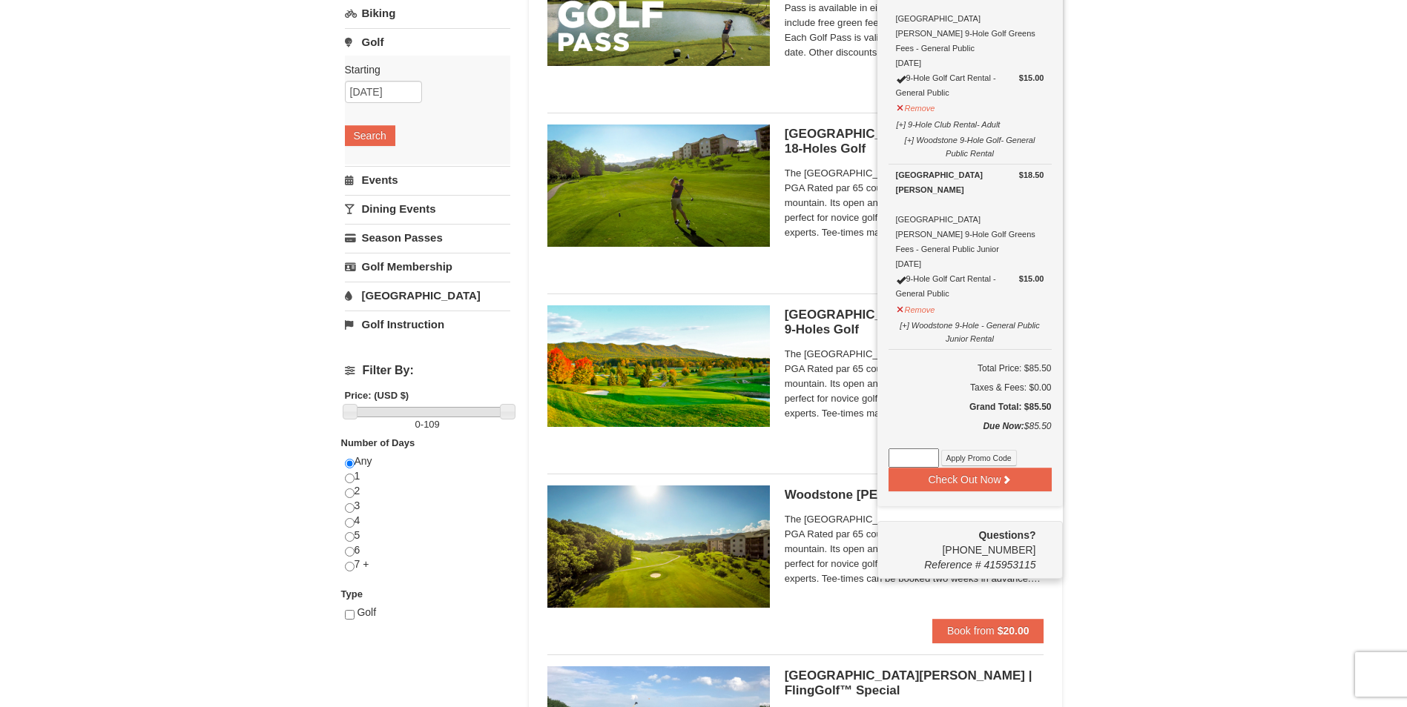
scroll to position [227, 0]
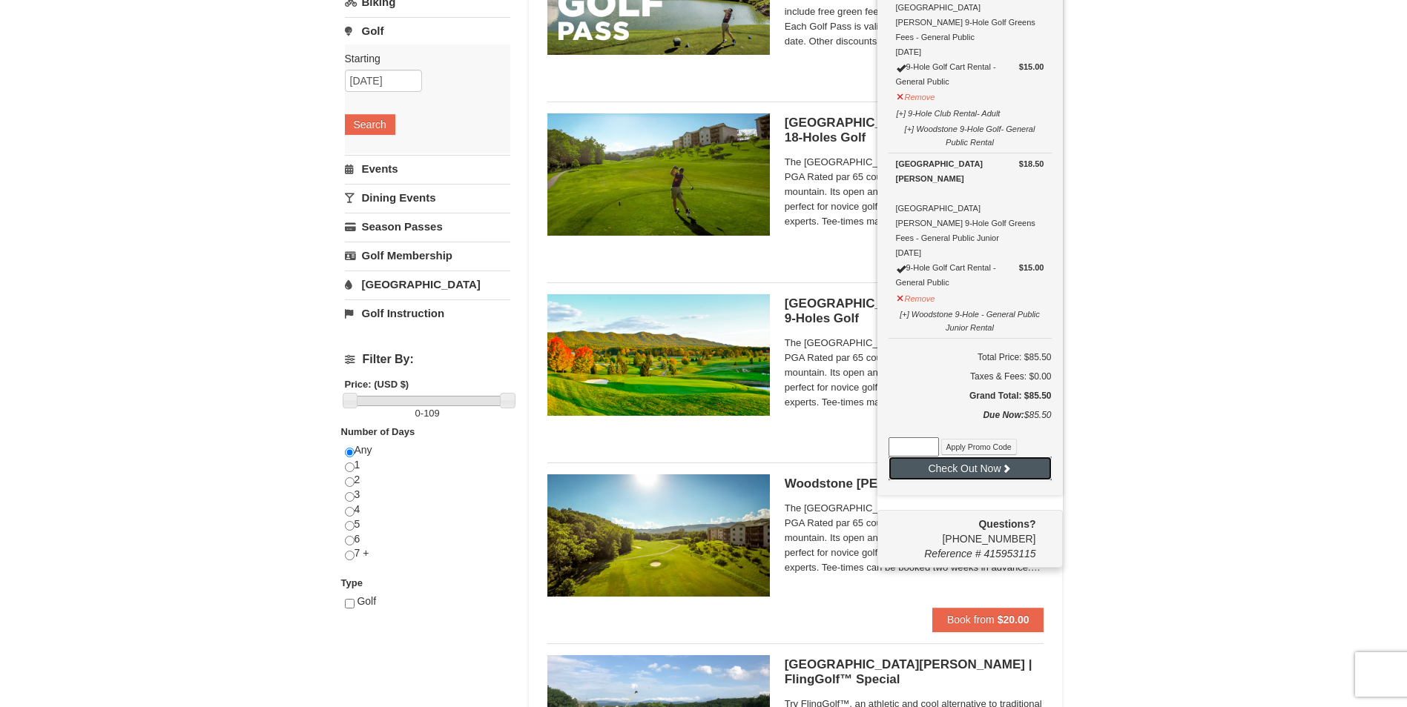
click at [1014, 457] on button "Check Out Now" at bounding box center [969, 469] width 163 height 24
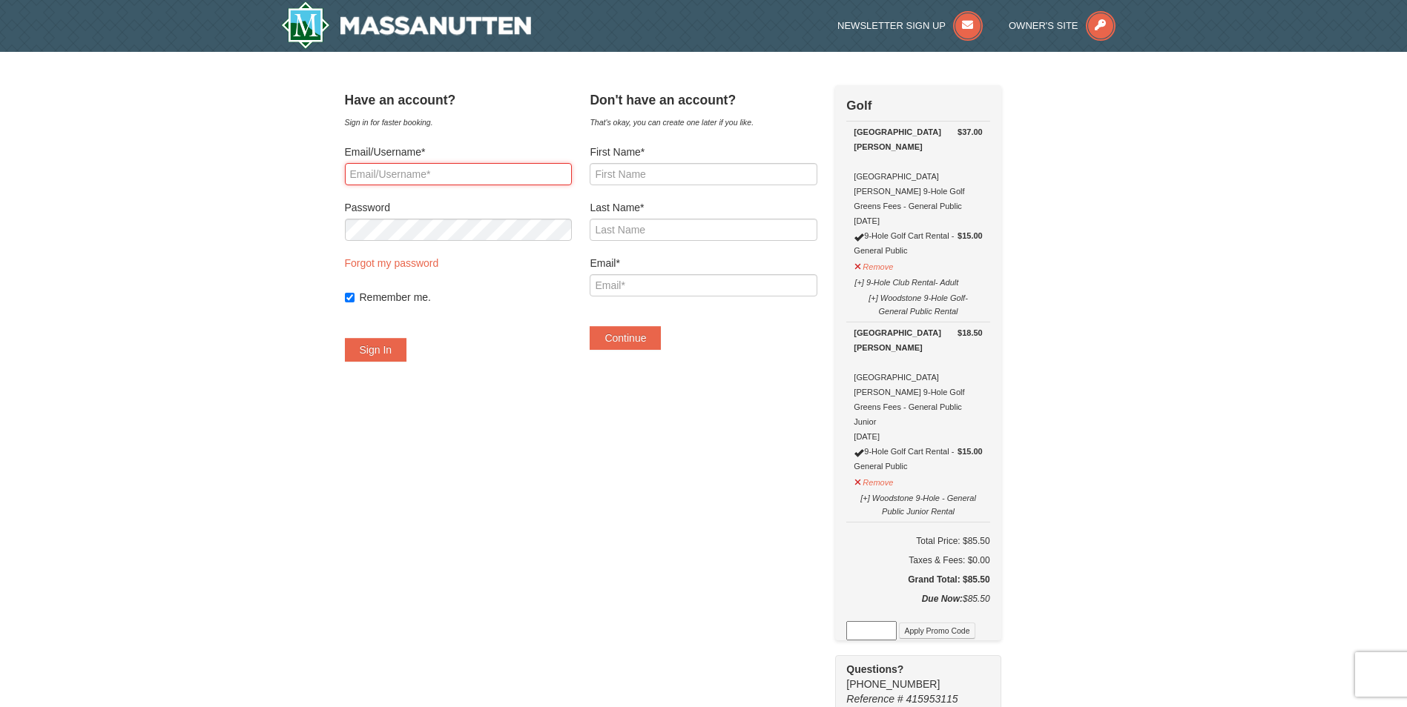
click at [451, 172] on input "Email/Username*" at bounding box center [458, 174] width 227 height 22
type input "danipt2004@protonmail.com"
drag, startPoint x: 373, startPoint y: 24, endPoint x: 390, endPoint y: 44, distance: 26.3
click at [373, 24] on img at bounding box center [406, 24] width 251 height 47
